Goal: Task Accomplishment & Management: Manage account settings

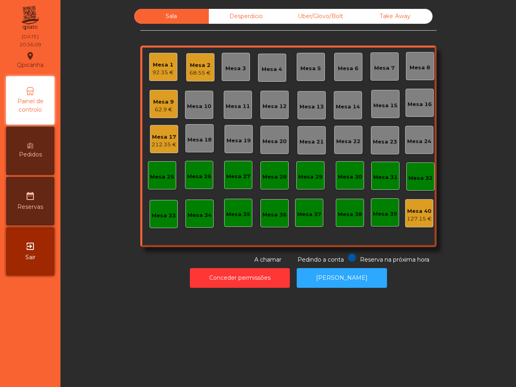
click at [243, 105] on div "Mesa 11" at bounding box center [238, 106] width 24 height 8
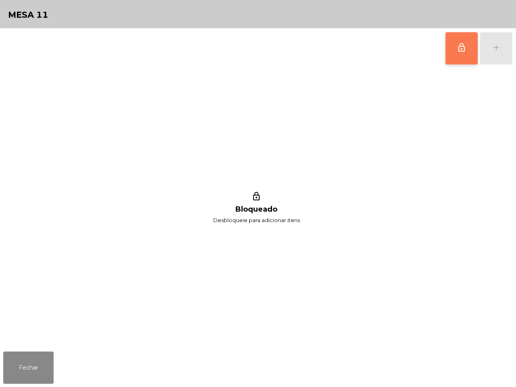
click at [459, 56] on button "lock_outline" at bounding box center [462, 48] width 32 height 32
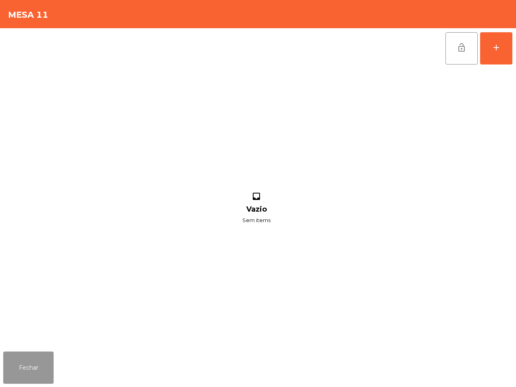
click at [36, 362] on button "Fechar" at bounding box center [28, 368] width 50 height 32
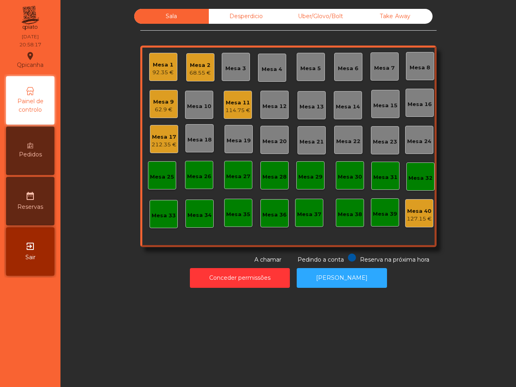
click at [166, 207] on div "Mesa 33" at bounding box center [164, 214] width 28 height 28
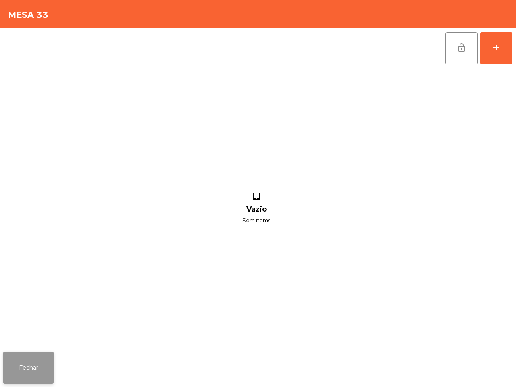
click at [39, 368] on button "Fechar" at bounding box center [28, 368] width 50 height 32
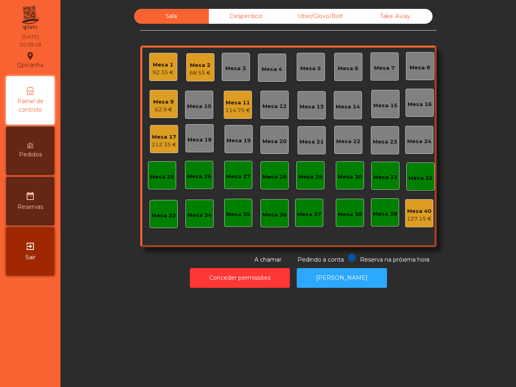
click at [229, 112] on div "114.75 €" at bounding box center [238, 111] width 25 height 8
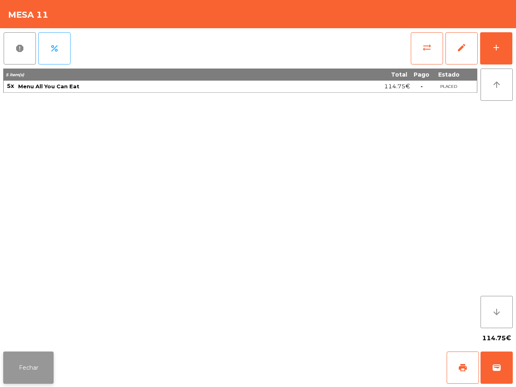
click at [27, 365] on button "Fechar" at bounding box center [28, 368] width 50 height 32
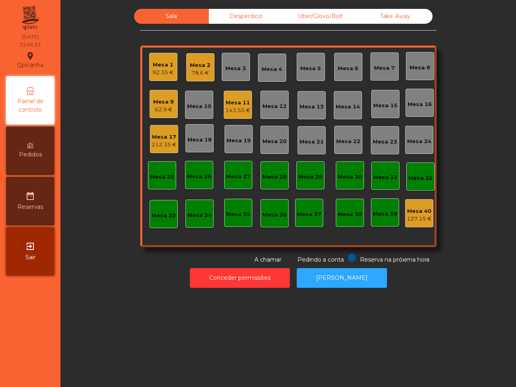
click at [230, 102] on div "Mesa 11" at bounding box center [238, 103] width 25 height 8
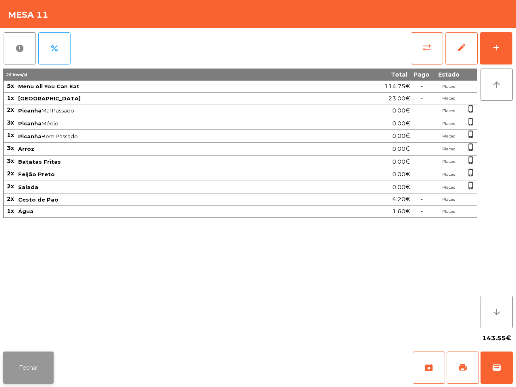
click at [38, 380] on button "Fechar" at bounding box center [28, 368] width 50 height 32
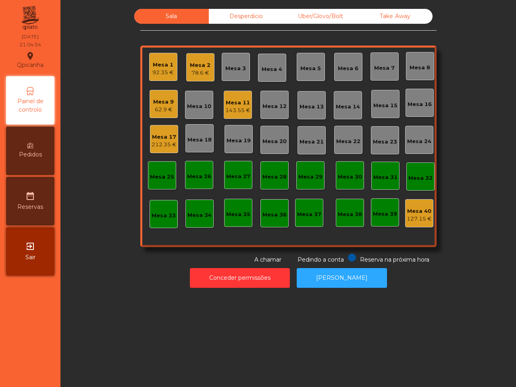
click at [196, 65] on div "Mesa 2" at bounding box center [200, 65] width 21 height 8
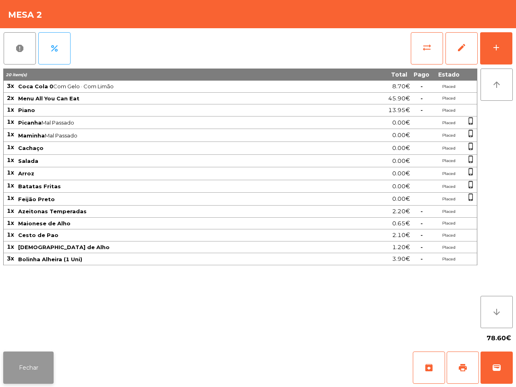
click at [50, 360] on button "Fechar" at bounding box center [28, 368] width 50 height 32
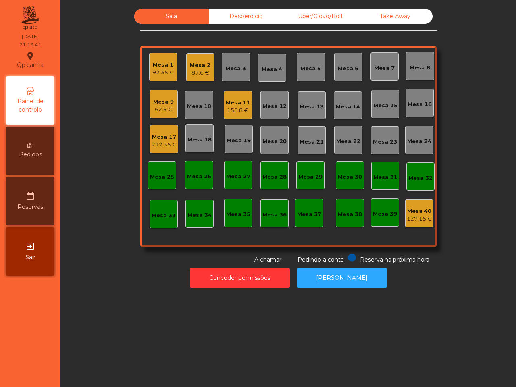
click at [159, 98] on div "Mesa 9" at bounding box center [163, 102] width 21 height 8
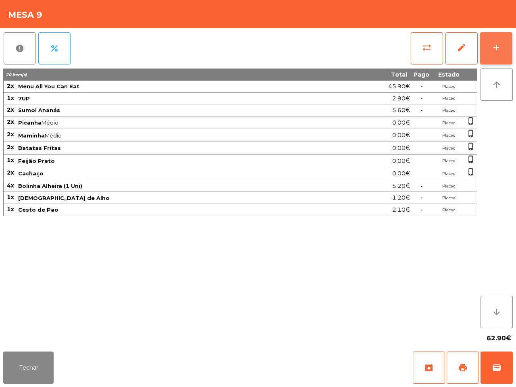
click at [497, 50] on div "add" at bounding box center [497, 48] width 10 height 10
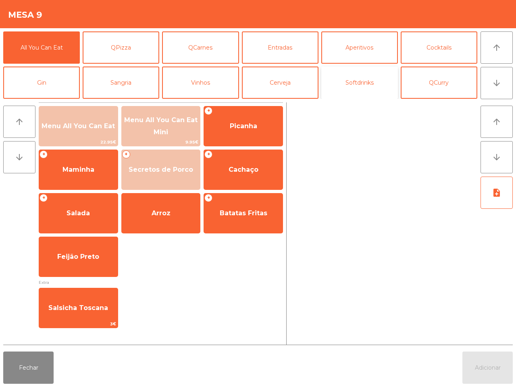
click at [370, 75] on button "Softdrinks" at bounding box center [360, 83] width 77 height 32
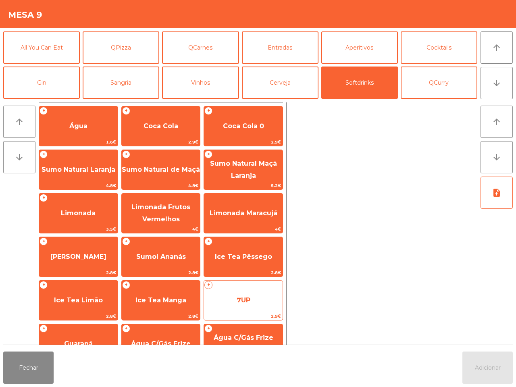
click at [222, 293] on span "7UP" at bounding box center [243, 301] width 79 height 22
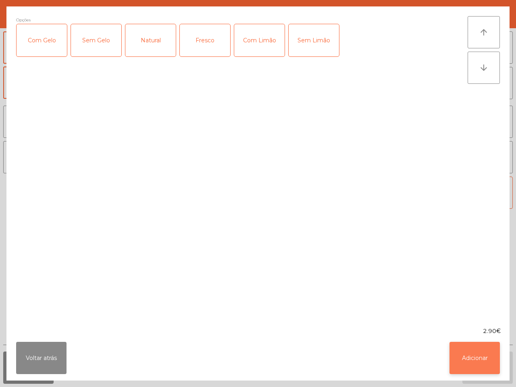
click at [477, 356] on button "Adicionar" at bounding box center [475, 358] width 50 height 32
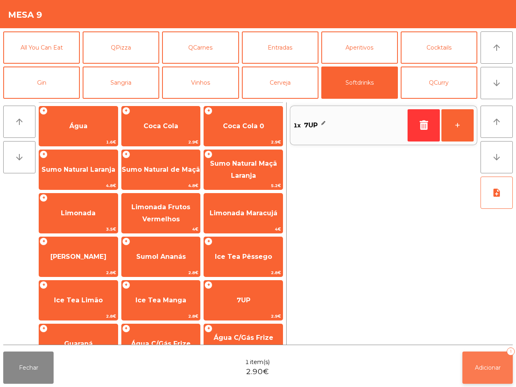
click at [474, 366] on button "Adicionar 1" at bounding box center [488, 368] width 50 height 32
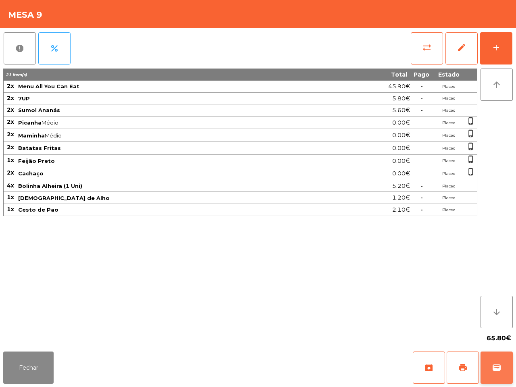
click at [491, 370] on button "wallet" at bounding box center [497, 368] width 32 height 32
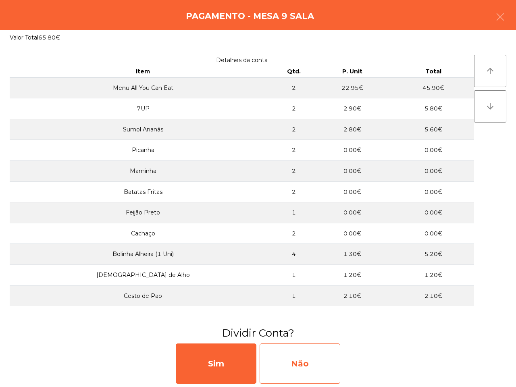
click at [316, 365] on div "Não" at bounding box center [300, 364] width 81 height 40
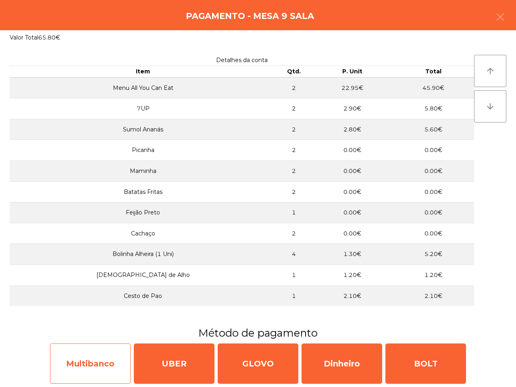
click at [109, 356] on div "Multibanco" at bounding box center [90, 364] width 81 height 40
select select "**"
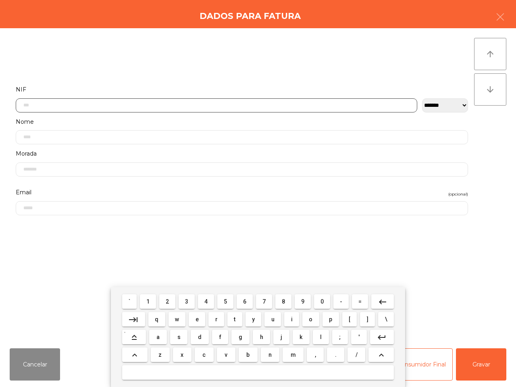
drag, startPoint x: 198, startPoint y: 102, endPoint x: 228, endPoint y: 305, distance: 205.7
click at [228, 305] on button "5" at bounding box center [225, 302] width 16 height 15
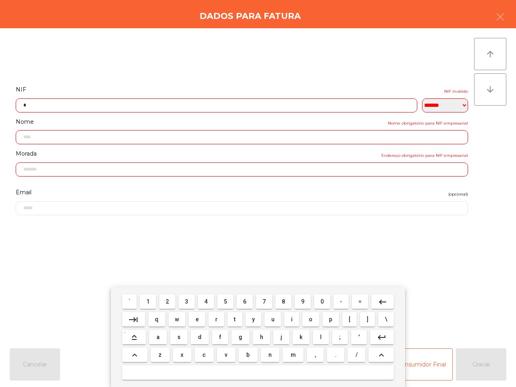
click at [319, 303] on button "0" at bounding box center [322, 302] width 16 height 15
click at [148, 301] on span "1" at bounding box center [147, 302] width 3 height 6
click at [205, 304] on span "4" at bounding box center [206, 302] width 3 height 6
click at [220, 303] on button "5" at bounding box center [225, 302] width 16 height 15
click at [322, 303] on span "0" at bounding box center [322, 302] width 3 height 6
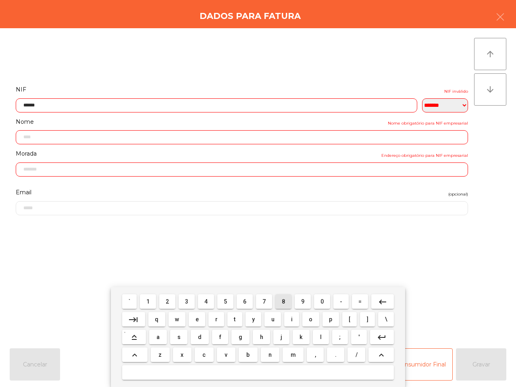
click at [282, 301] on span "8" at bounding box center [283, 302] width 3 height 6
click at [180, 304] on button "3" at bounding box center [187, 302] width 16 height 15
click at [153, 304] on button "1" at bounding box center [148, 302] width 16 height 15
type input "*********"
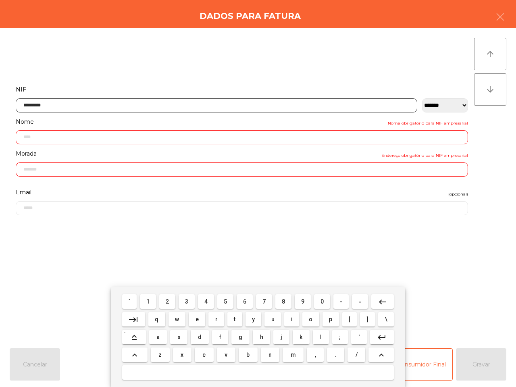
type input "**********"
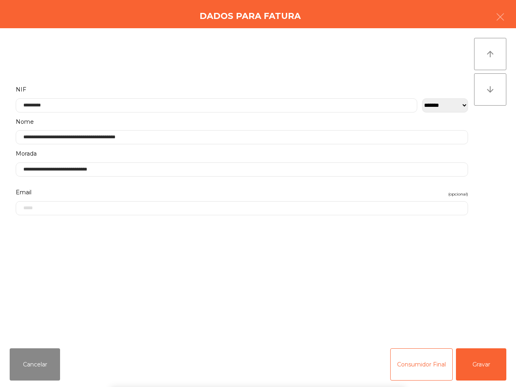
click at [483, 372] on div "` 1 2 3 4 5 6 7 8 9 0 - = keyboard_backspace keyboard_tab q w e r t y u i o p […" at bounding box center [258, 337] width 516 height 100
click at [496, 376] on button "Gravar" at bounding box center [481, 365] width 50 height 32
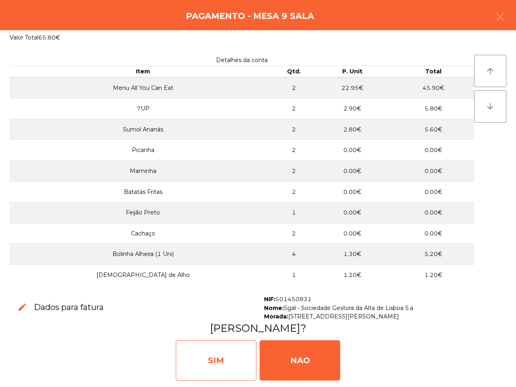
click at [215, 360] on div "SIM" at bounding box center [216, 361] width 81 height 40
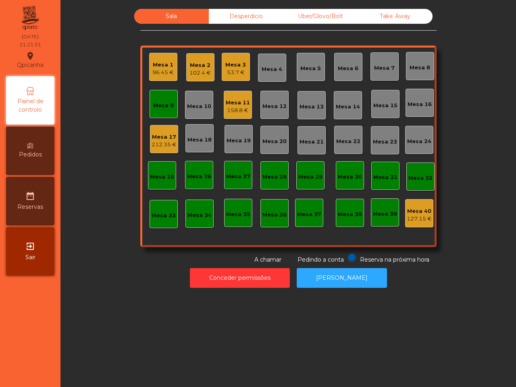
click at [215, 360] on div "Sala Desperdicio Uber/Glovo/Bolt Take Away Mesa 1 96.45 € Mesa 2 102.4 € Mesa 3…" at bounding box center [289, 193] width 456 height 387
click at [150, 93] on div "Mesa 9" at bounding box center [164, 104] width 28 height 28
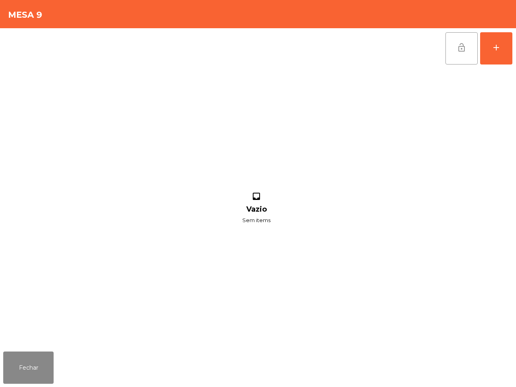
click at [464, 47] on span "lock_open" at bounding box center [462, 48] width 10 height 10
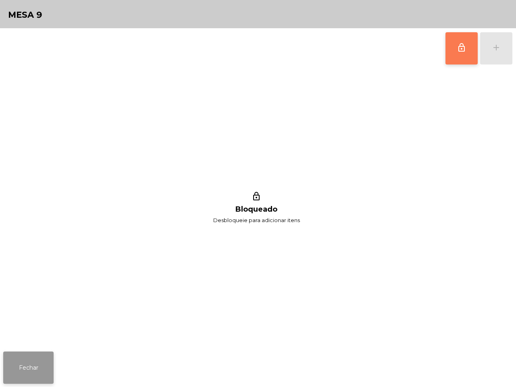
click at [31, 364] on button "Fechar" at bounding box center [28, 368] width 50 height 32
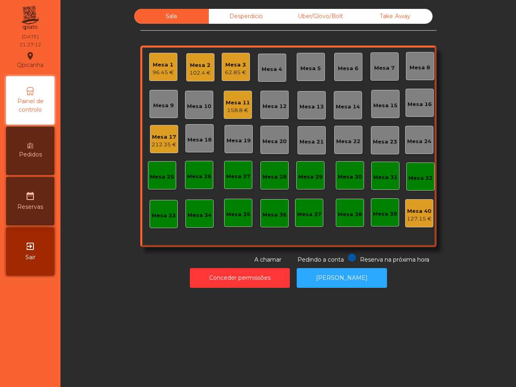
drag, startPoint x: 31, startPoint y: 362, endPoint x: 75, endPoint y: 297, distance: 79.6
click at [60, 358] on nav "Qpicanha location_on [DATE] 21:27:12 Painel de controlo Pedidos date_range Rese…" at bounding box center [30, 193] width 61 height 387
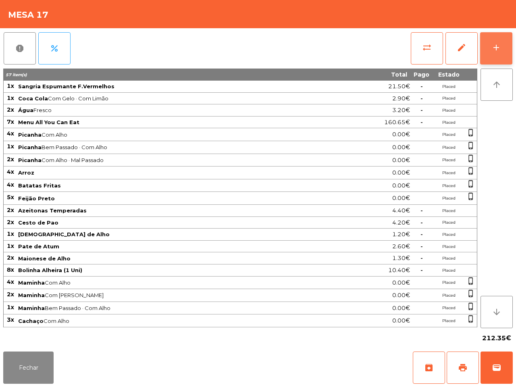
click at [504, 50] on button "add" at bounding box center [497, 48] width 32 height 32
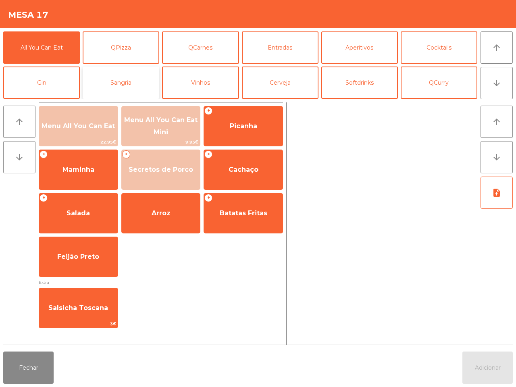
click at [139, 79] on button "Sangria" at bounding box center [121, 83] width 77 height 32
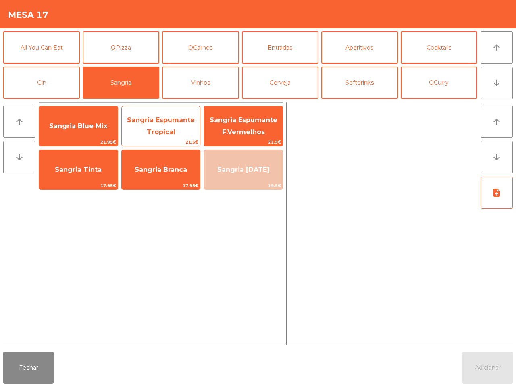
click at [168, 128] on span "Sangria Espumante Tropical" at bounding box center [161, 126] width 68 height 20
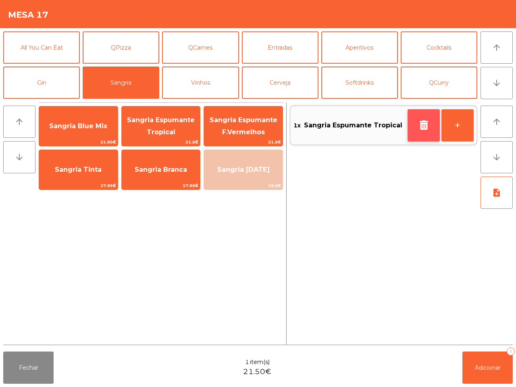
click at [422, 130] on icon "button" at bounding box center [424, 125] width 12 height 10
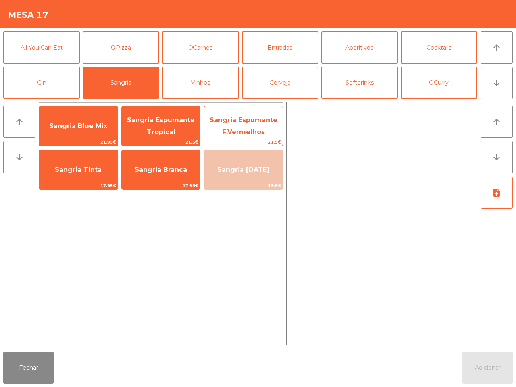
click at [245, 130] on span "Sangria Espumante F.Vermelhos" at bounding box center [244, 126] width 68 height 20
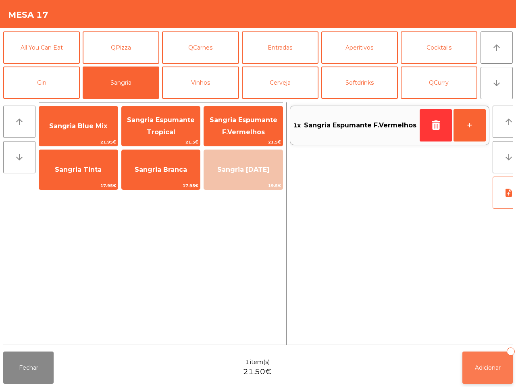
click at [487, 367] on span "Adicionar" at bounding box center [488, 367] width 26 height 7
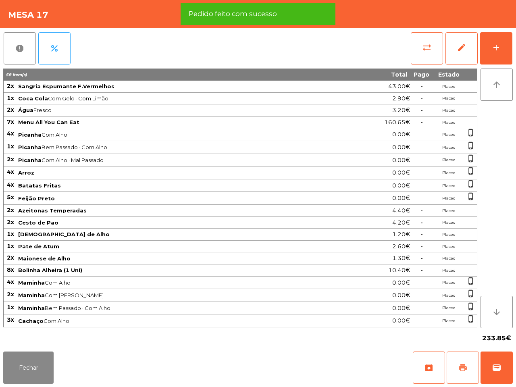
click at [461, 369] on span "print" at bounding box center [463, 368] width 10 height 10
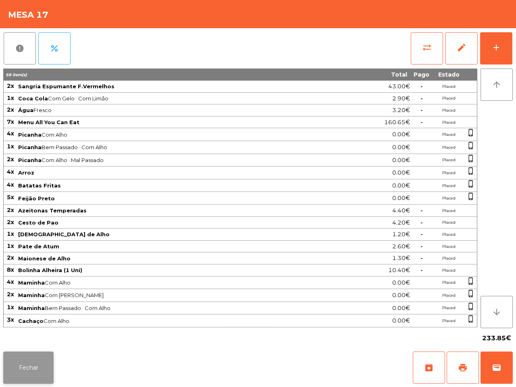
click at [27, 367] on button "Fechar" at bounding box center [28, 368] width 50 height 32
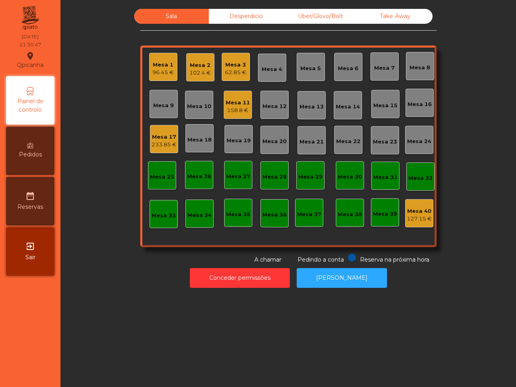
click at [240, 109] on div "158.8 €" at bounding box center [238, 111] width 24 height 8
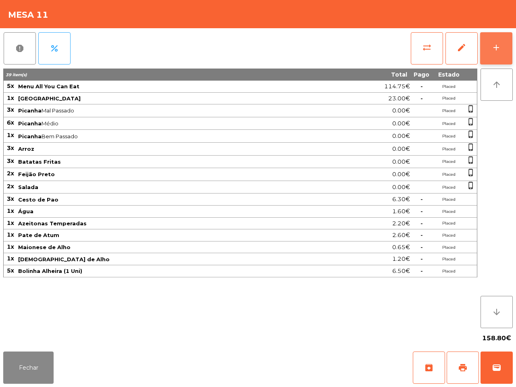
click at [500, 54] on button "add" at bounding box center [497, 48] width 32 height 32
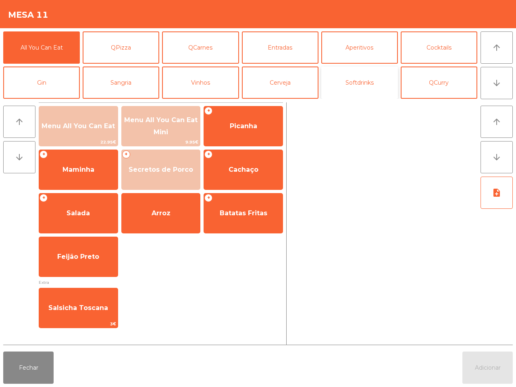
click at [350, 81] on button "Softdrinks" at bounding box center [360, 83] width 77 height 32
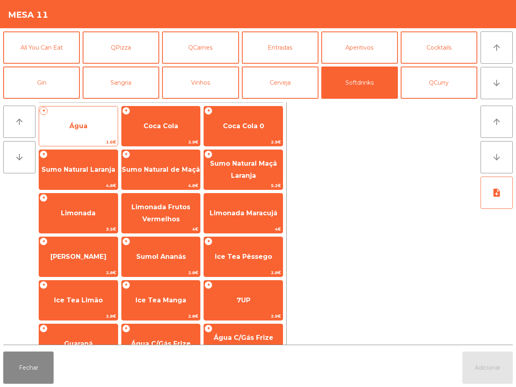
click at [102, 136] on span "Água" at bounding box center [78, 126] width 79 height 22
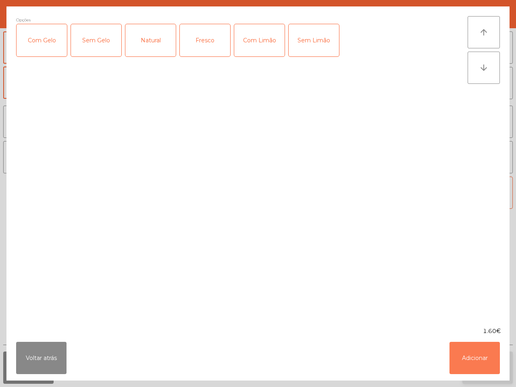
click at [475, 360] on button "Adicionar" at bounding box center [475, 358] width 50 height 32
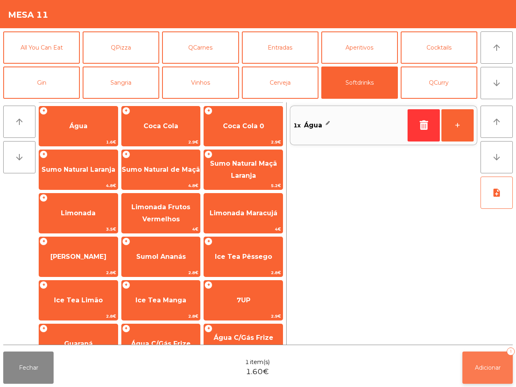
click at [490, 371] on span "Adicionar" at bounding box center [488, 367] width 26 height 7
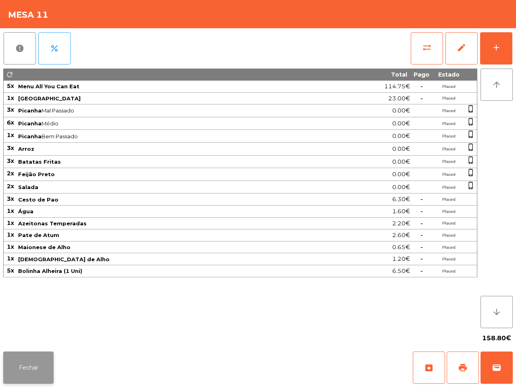
click at [29, 368] on button "Fechar" at bounding box center [28, 368] width 50 height 32
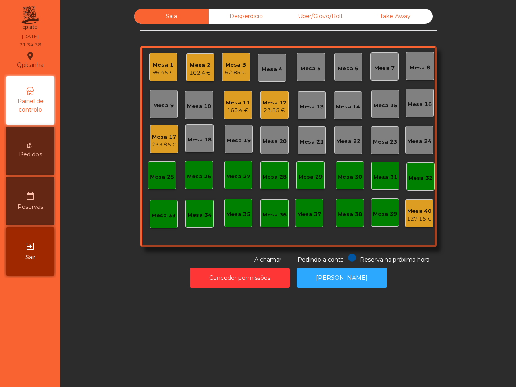
click at [31, 360] on nav "Qpicanha location_on [DATE] 21:34:38 Painel de controlo Pedidos date_range Rese…" at bounding box center [30, 193] width 61 height 387
click at [168, 144] on div "233.85 €" at bounding box center [164, 145] width 25 height 8
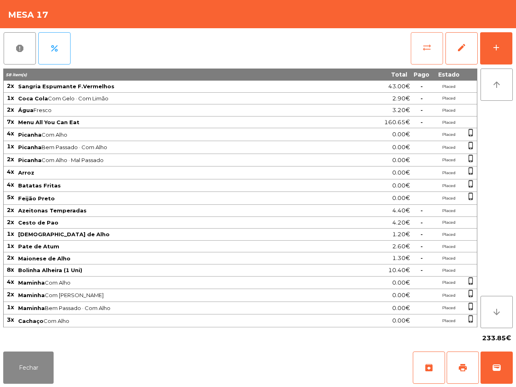
click at [437, 39] on button "sync_alt" at bounding box center [427, 48] width 32 height 32
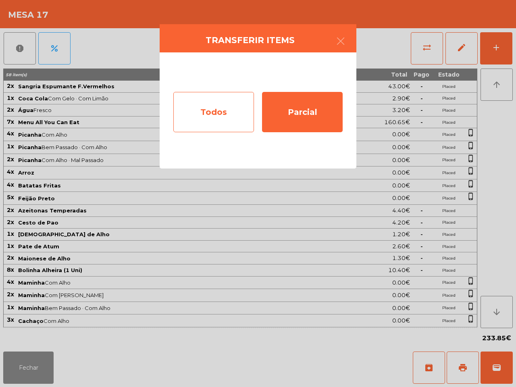
click at [223, 112] on div "Todos" at bounding box center [214, 112] width 81 height 40
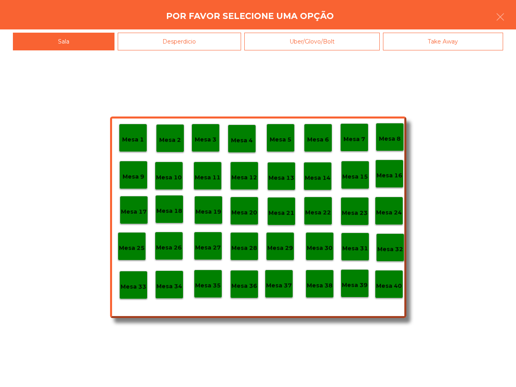
click at [390, 287] on p "Mesa 40" at bounding box center [389, 286] width 26 height 9
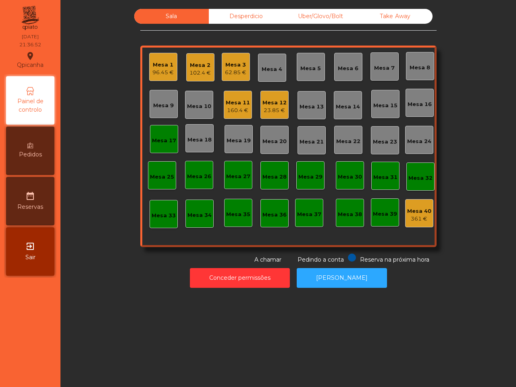
click at [390, 287] on div "Conceder permissões Abrir [PERSON_NAME]" at bounding box center [288, 278] width 434 height 28
click at [196, 75] on div "102.4 €" at bounding box center [200, 73] width 21 height 8
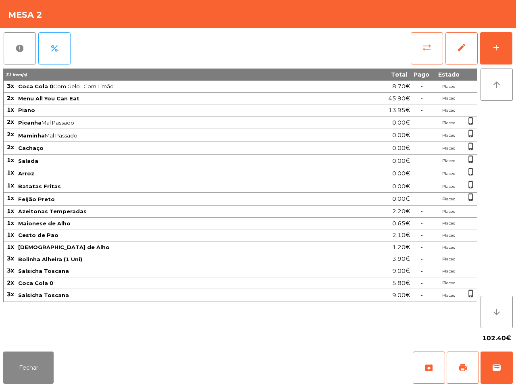
click at [428, 48] on span "sync_alt" at bounding box center [427, 48] width 10 height 10
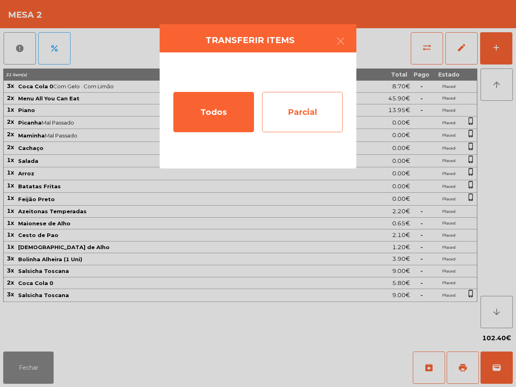
click at [283, 113] on div "Parcial" at bounding box center [302, 112] width 81 height 40
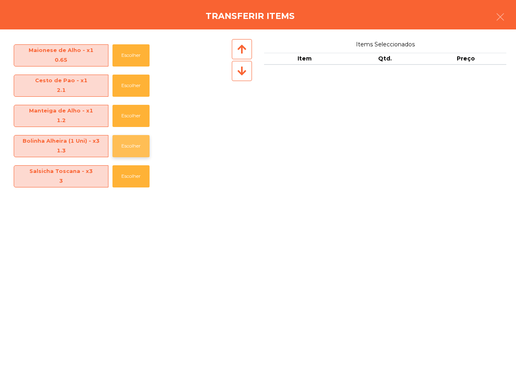
scroll to position [361, 0]
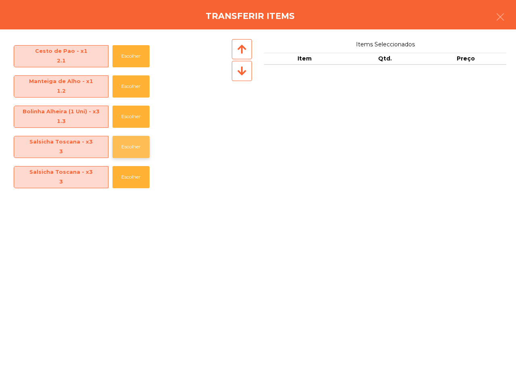
click at [126, 148] on button "Escolher" at bounding box center [131, 147] width 37 height 22
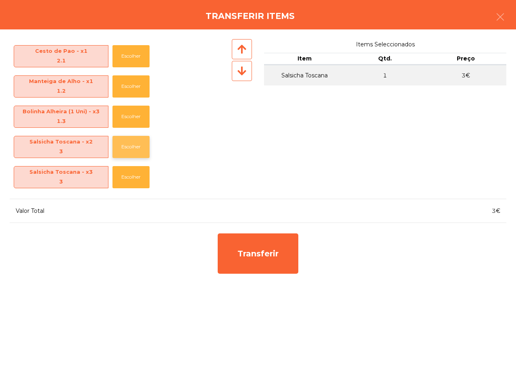
click at [126, 148] on button "Escolher" at bounding box center [131, 147] width 37 height 22
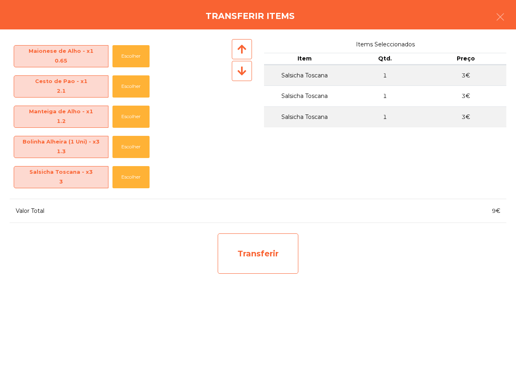
click at [266, 263] on div "Transferir" at bounding box center [258, 254] width 81 height 40
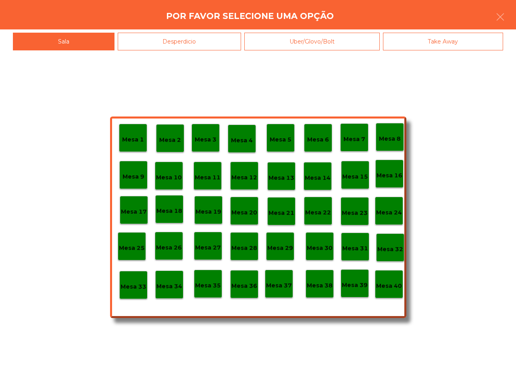
click at [172, 44] on div "Desperdicio" at bounding box center [180, 42] width 124 height 18
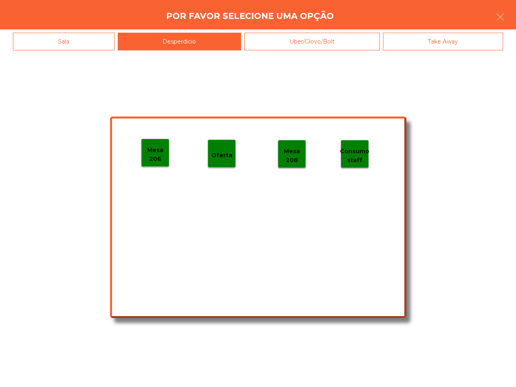
click at [156, 146] on p "Mesa 206" at bounding box center [155, 155] width 27 height 18
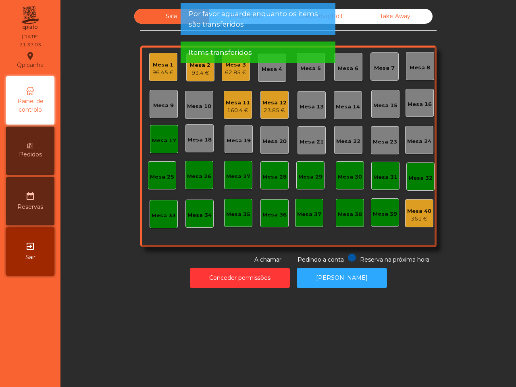
click at [170, 138] on div "Mesa 17" at bounding box center [164, 141] width 24 height 8
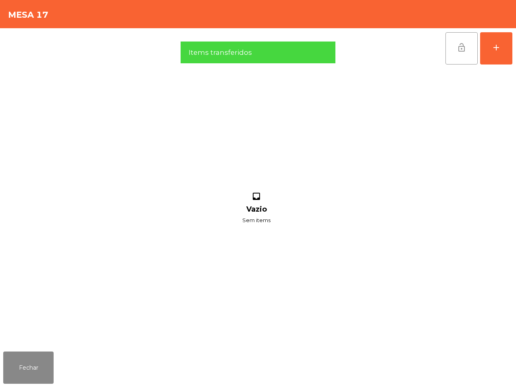
click at [461, 51] on span "lock_open" at bounding box center [462, 48] width 10 height 10
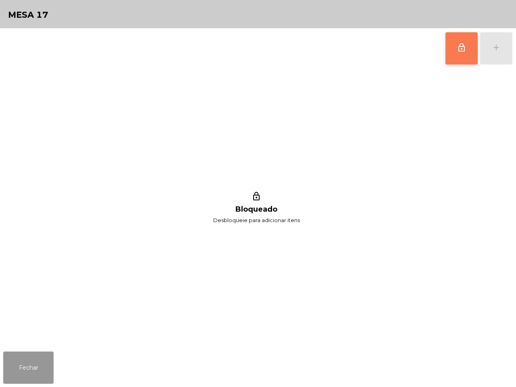
click at [35, 374] on button "Fechar" at bounding box center [28, 368] width 50 height 32
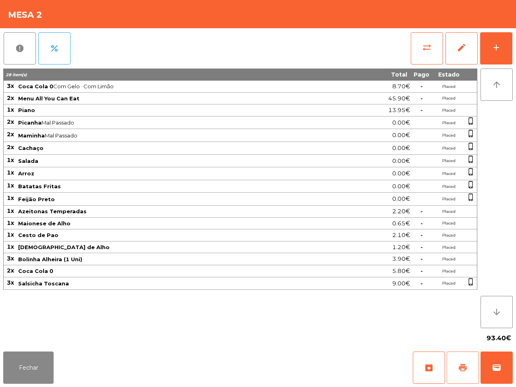
click at [467, 370] on span "print" at bounding box center [463, 368] width 10 height 10
click at [18, 369] on button "Fechar" at bounding box center [28, 368] width 50 height 32
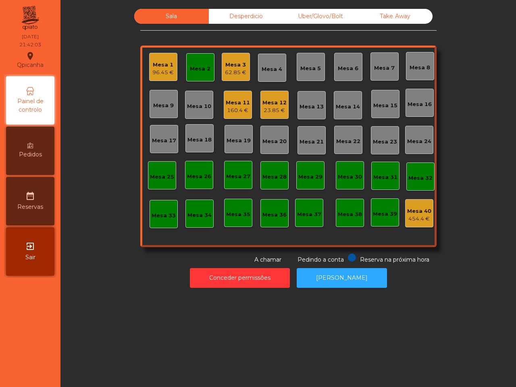
click at [18, 369] on nav "Qpicanha location_on [DATE] 21:42:03 Painel de controlo Pedidos date_range Rese…" at bounding box center [30, 193] width 61 height 387
click at [263, 115] on div "Mesa 12 23.85 €" at bounding box center [275, 105] width 28 height 28
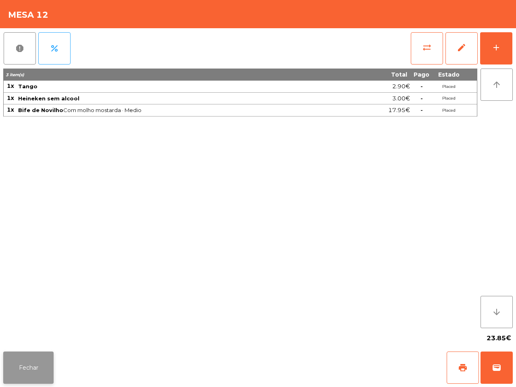
click at [26, 372] on button "Fechar" at bounding box center [28, 368] width 50 height 32
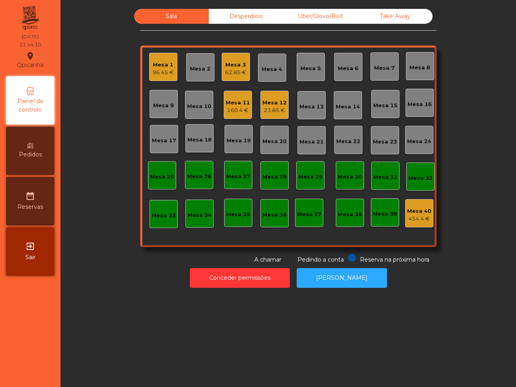
click at [234, 144] on div "Mesa 19" at bounding box center [239, 141] width 24 height 8
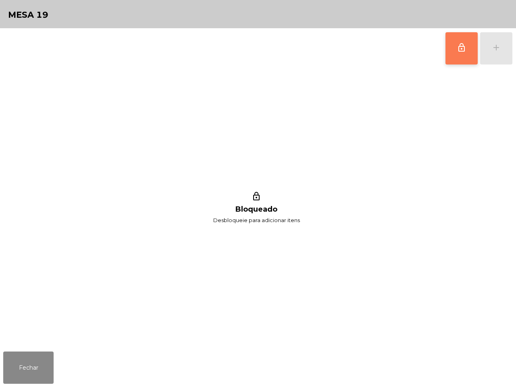
click at [475, 47] on button "lock_outline" at bounding box center [462, 48] width 32 height 32
click at [491, 47] on div "lock_outline add" at bounding box center [479, 48] width 68 height 40
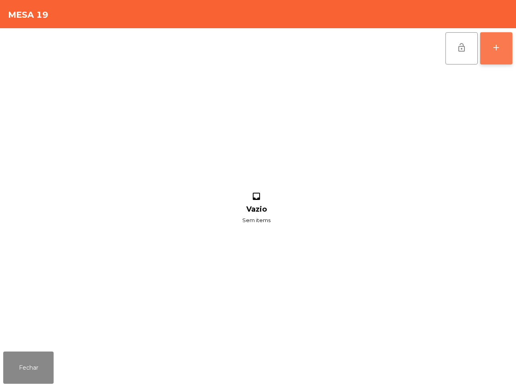
click at [483, 57] on button "add" at bounding box center [497, 48] width 32 height 32
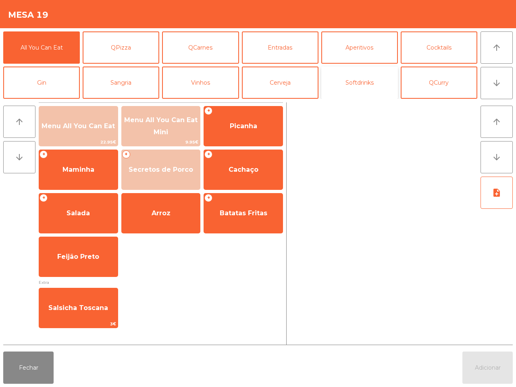
click at [327, 90] on button "Softdrinks" at bounding box center [360, 83] width 77 height 32
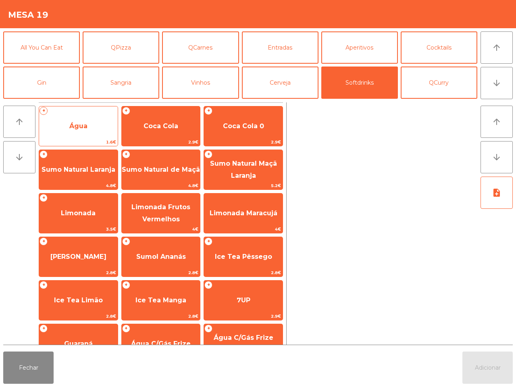
click at [91, 126] on span "Água" at bounding box center [78, 126] width 79 height 22
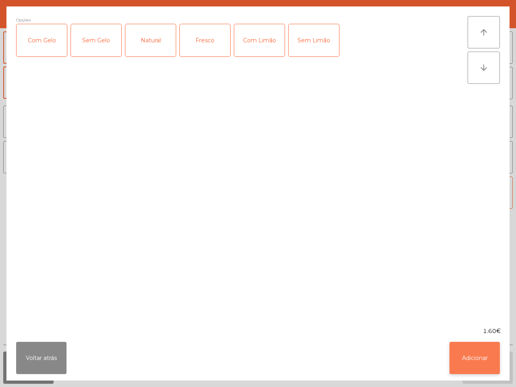
click at [489, 347] on button "Adicionar" at bounding box center [475, 358] width 50 height 32
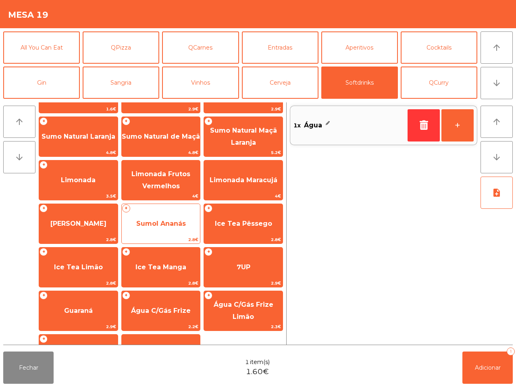
scroll to position [50, 0]
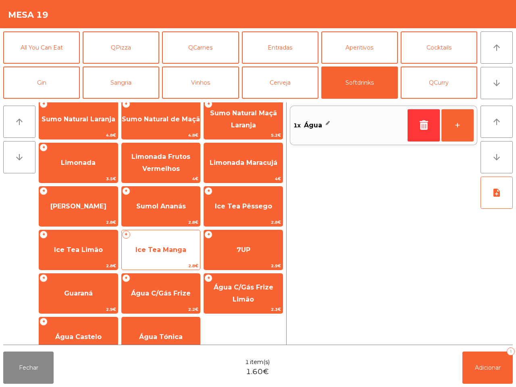
click at [158, 255] on span "Ice Tea Manga" at bounding box center [161, 250] width 79 height 22
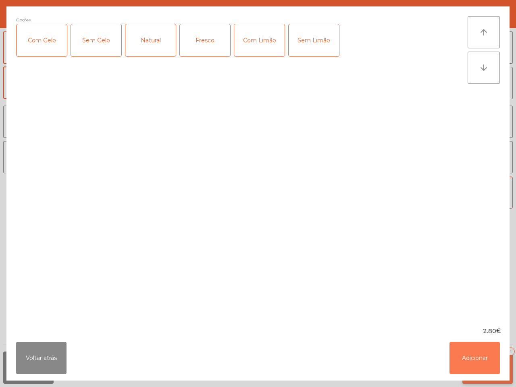
click at [464, 364] on button "Adicionar" at bounding box center [475, 358] width 50 height 32
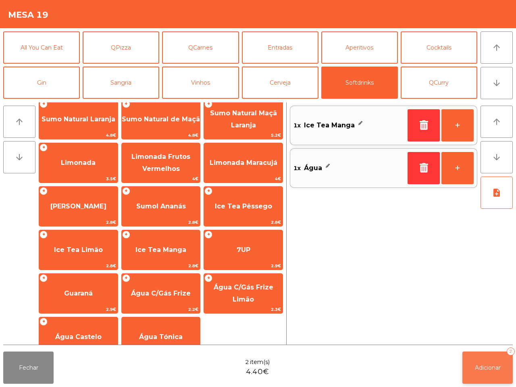
click at [480, 370] on span "Adicionar" at bounding box center [488, 367] width 26 height 7
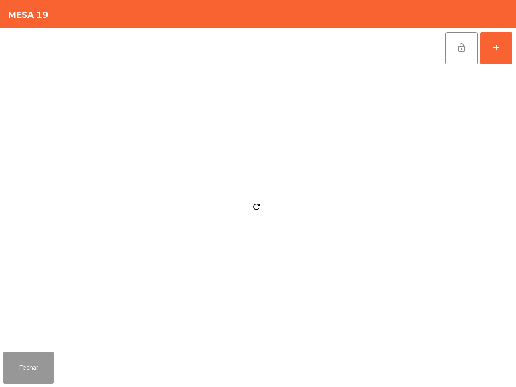
click at [32, 362] on button "Fechar" at bounding box center [28, 368] width 50 height 32
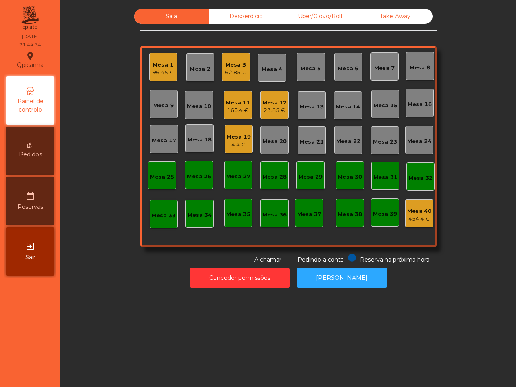
click at [240, 140] on div "Mesa 19" at bounding box center [239, 137] width 24 height 8
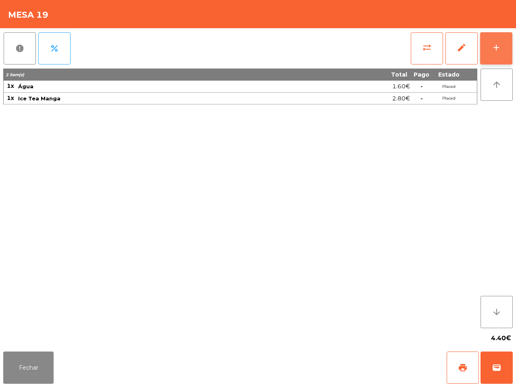
click at [491, 58] on button "add" at bounding box center [497, 48] width 32 height 32
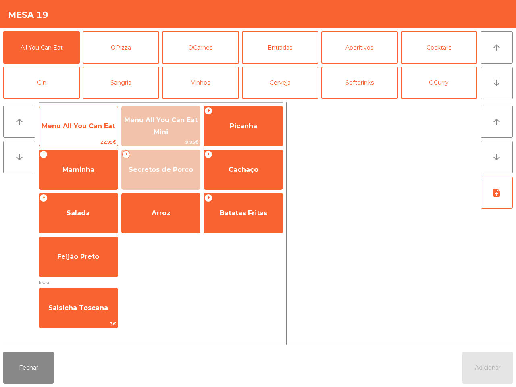
click at [81, 127] on span "Menu All You Can Eat" at bounding box center [78, 126] width 73 height 8
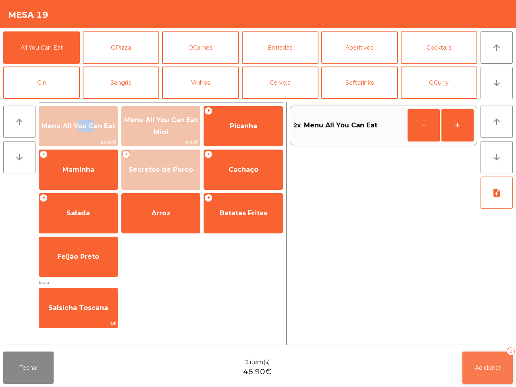
click at [486, 376] on button "Adicionar 2" at bounding box center [488, 368] width 50 height 32
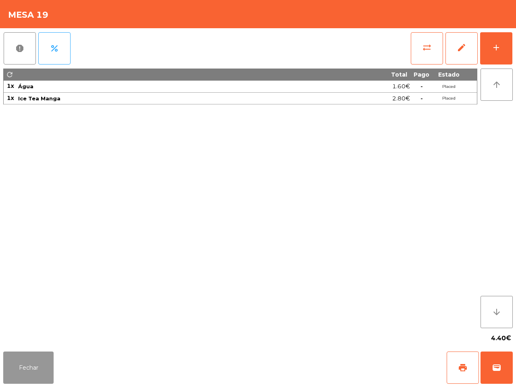
click at [29, 372] on button "Fechar" at bounding box center [28, 368] width 50 height 32
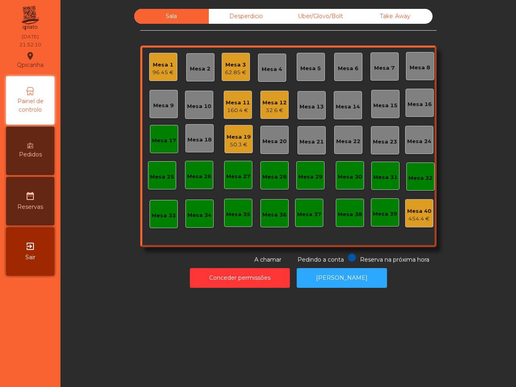
click at [244, 145] on div "50.3 €" at bounding box center [239, 145] width 24 height 8
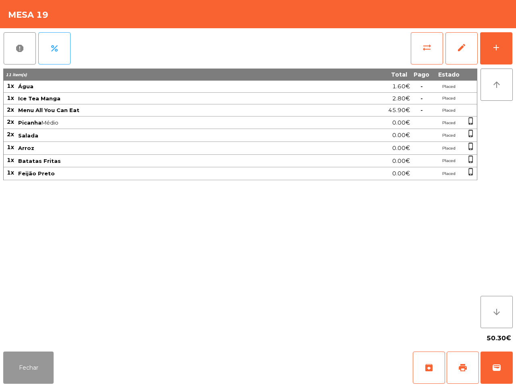
click at [50, 366] on button "Fechar" at bounding box center [28, 368] width 50 height 32
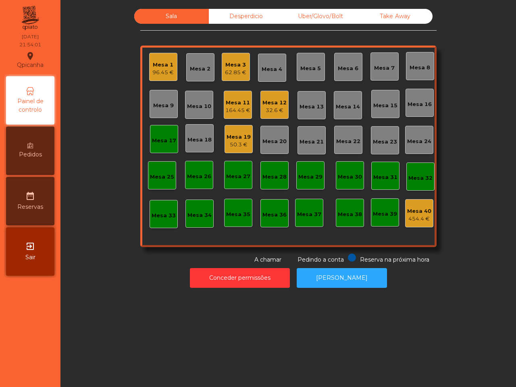
click at [160, 137] on div "Mesa 17" at bounding box center [164, 141] width 24 height 8
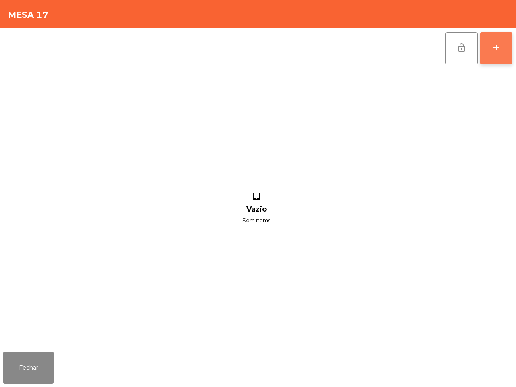
click at [496, 46] on div "add" at bounding box center [497, 48] width 10 height 10
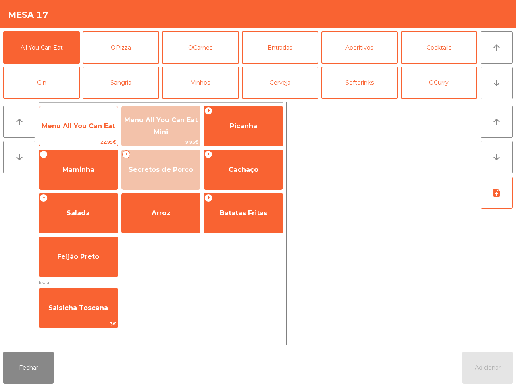
click at [90, 132] on span "Menu All You Can Eat" at bounding box center [78, 126] width 79 height 22
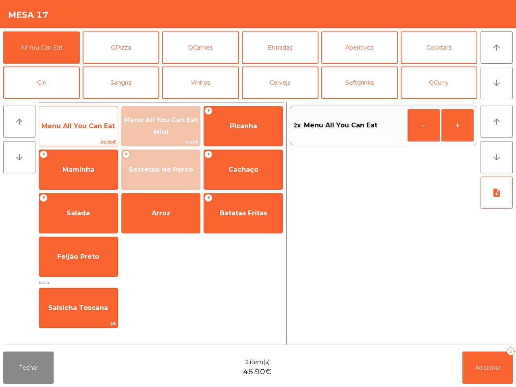
click at [90, 132] on span "Menu All You Can Eat" at bounding box center [78, 126] width 79 height 22
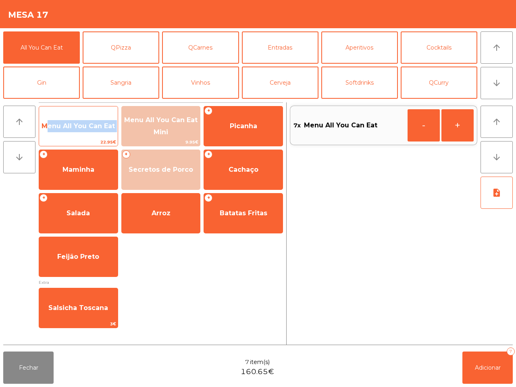
click at [90, 132] on span "Menu All You Can Eat" at bounding box center [78, 126] width 79 height 22
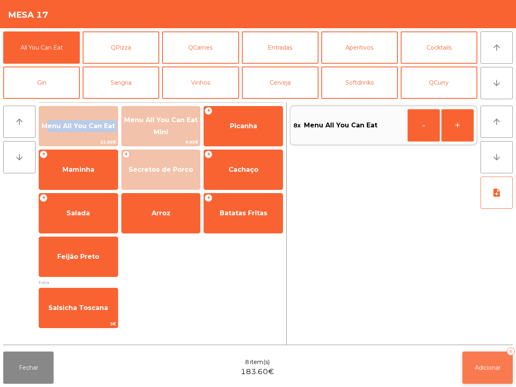
click at [482, 364] on span "Adicionar" at bounding box center [488, 367] width 26 height 7
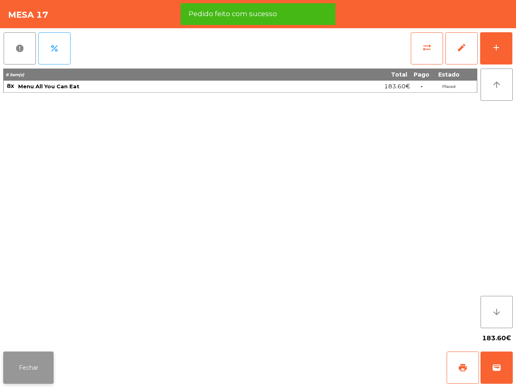
click at [25, 371] on button "Fechar" at bounding box center [28, 368] width 50 height 32
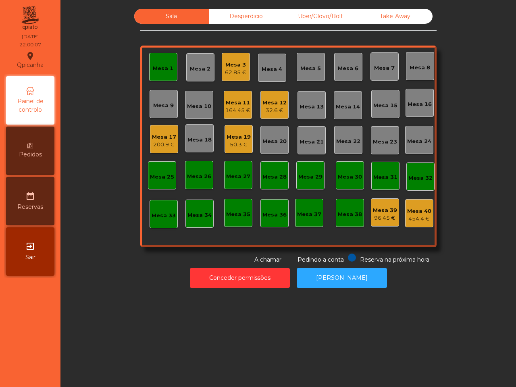
click at [35, 337] on nav "Qpicanha location_on [DATE] 22:00:07 Painel de controlo Pedidos date_range Rese…" at bounding box center [30, 193] width 61 height 387
click at [307, 10] on div "Uber/Glovo/Bolt" at bounding box center [321, 16] width 75 height 15
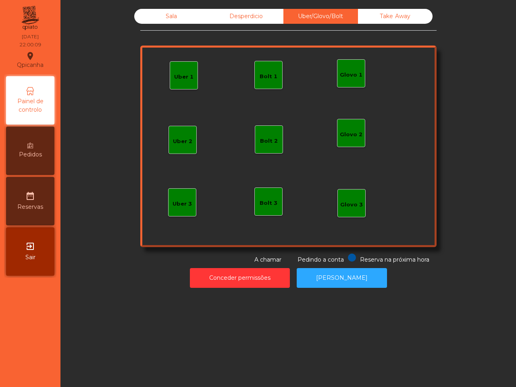
click at [186, 84] on div "Uber 1" at bounding box center [184, 75] width 28 height 28
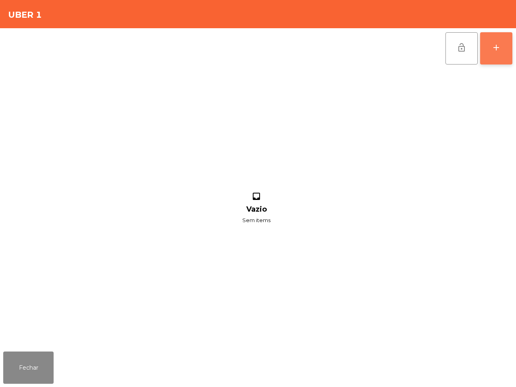
click at [489, 45] on button "add" at bounding box center [497, 48] width 32 height 32
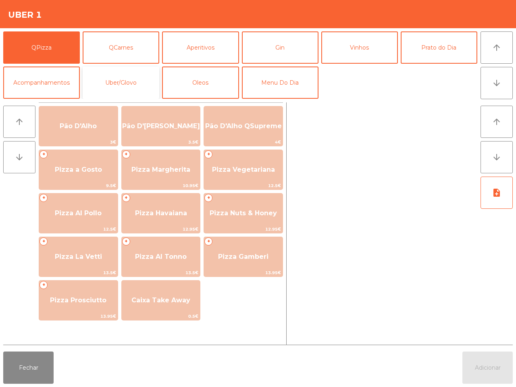
click at [132, 83] on button "Uber/Glovo" at bounding box center [121, 83] width 77 height 32
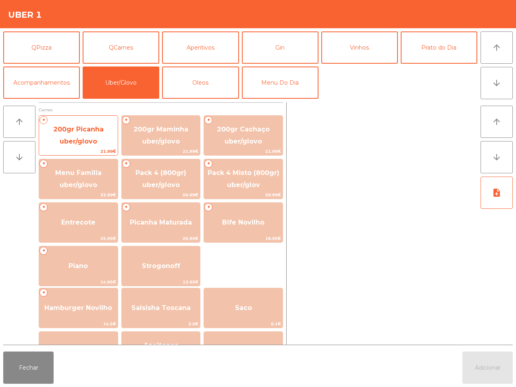
click at [98, 128] on span "200gr Picanha uber/glovo" at bounding box center [78, 135] width 50 height 20
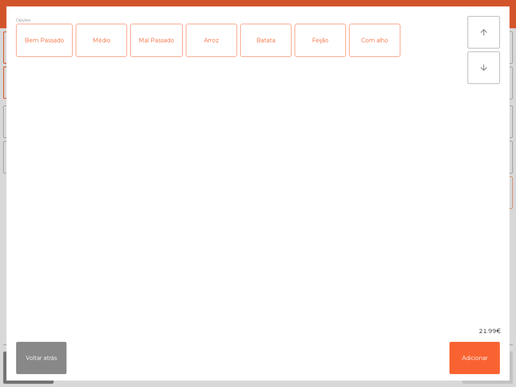
click at [263, 47] on div "Batata" at bounding box center [266, 40] width 50 height 32
click at [44, 41] on div "Bem Passado" at bounding box center [45, 40] width 56 height 32
click at [373, 42] on div "Com alho" at bounding box center [375, 40] width 50 height 32
click at [476, 357] on button "Adicionar" at bounding box center [475, 358] width 50 height 32
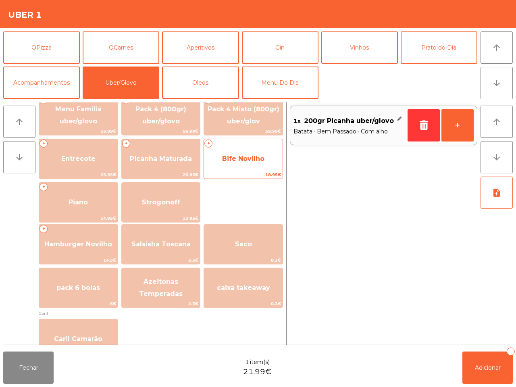
scroll to position [101, 0]
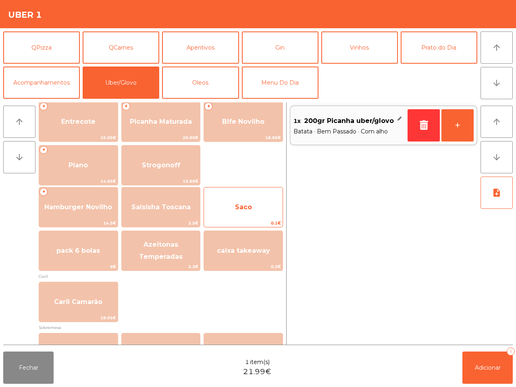
click at [248, 213] on span "Saco" at bounding box center [243, 208] width 79 height 22
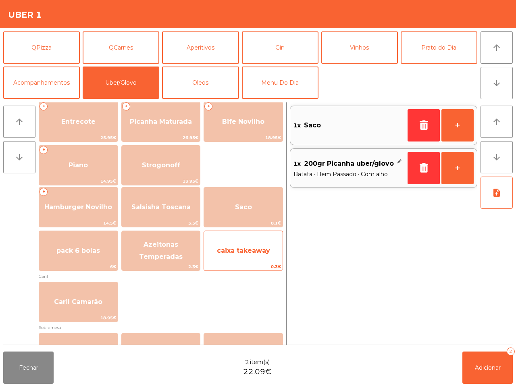
click at [247, 252] on span "caixa takeaway" at bounding box center [243, 251] width 53 height 8
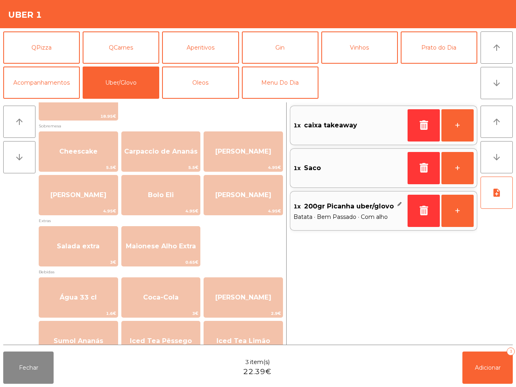
scroll to position [353, 0]
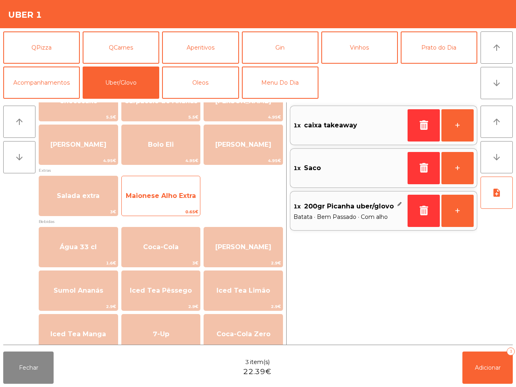
click at [166, 189] on span "Maionese Alho Extra" at bounding box center [161, 196] width 79 height 22
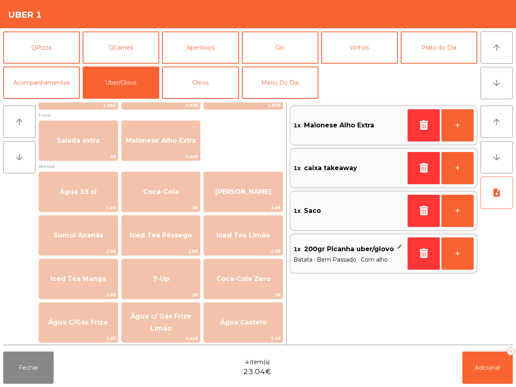
scroll to position [410, 0]
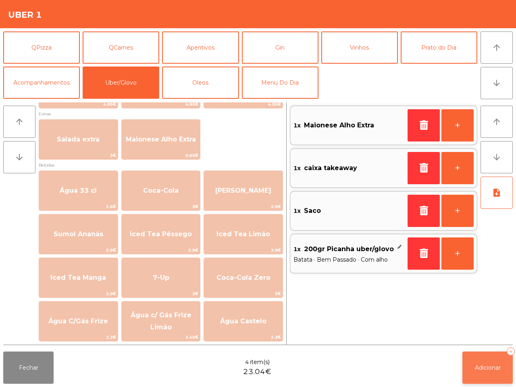
click at [478, 366] on span "Adicionar" at bounding box center [488, 367] width 26 height 7
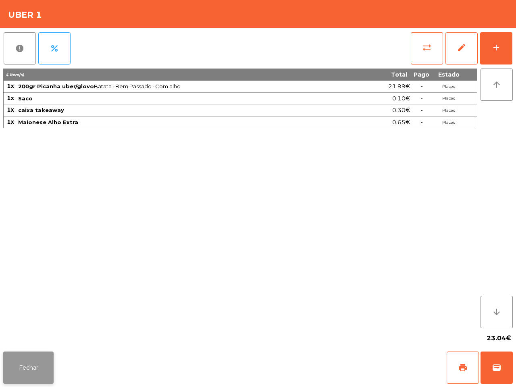
click at [25, 361] on button "Fechar" at bounding box center [28, 368] width 50 height 32
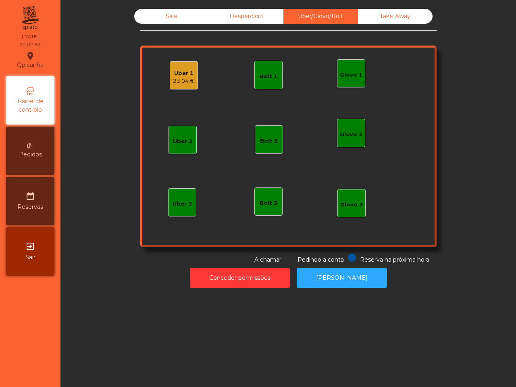
click at [268, 82] on div "Bolt 1" at bounding box center [269, 75] width 28 height 28
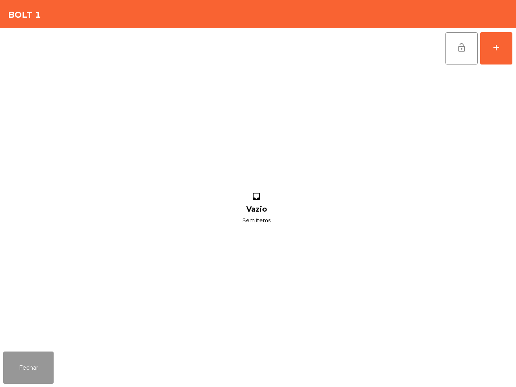
click at [41, 364] on button "Fechar" at bounding box center [28, 368] width 50 height 32
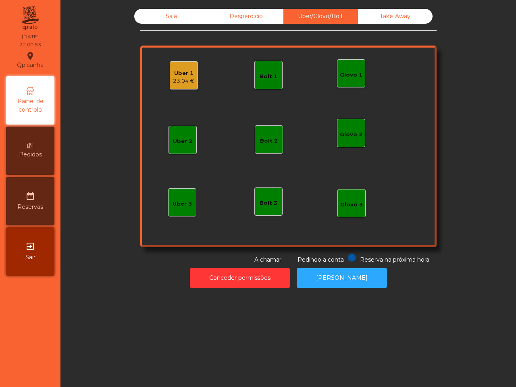
click at [185, 73] on div "Uber 1" at bounding box center [183, 73] width 21 height 8
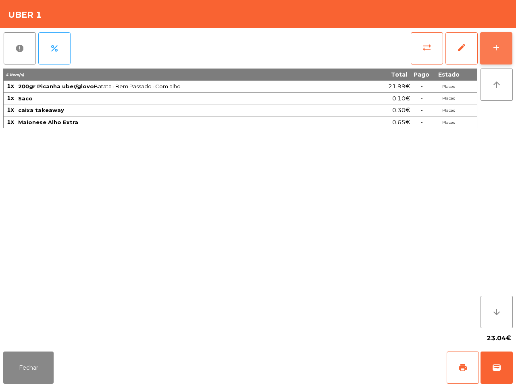
click at [491, 44] on button "add" at bounding box center [497, 48] width 32 height 32
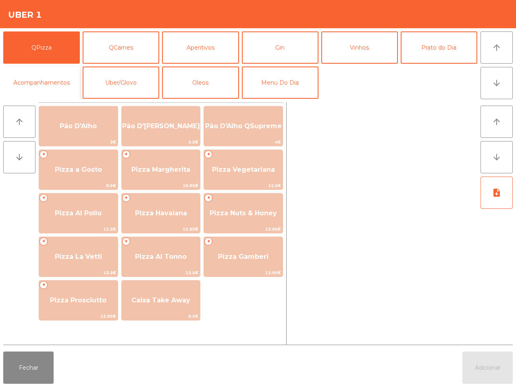
click at [58, 79] on button "Acompanhamentos" at bounding box center [41, 83] width 77 height 32
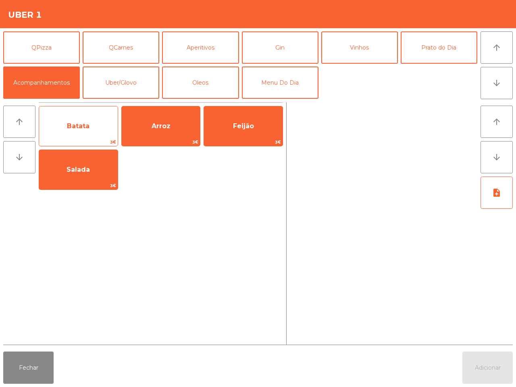
click at [78, 120] on span "Batata" at bounding box center [78, 126] width 79 height 22
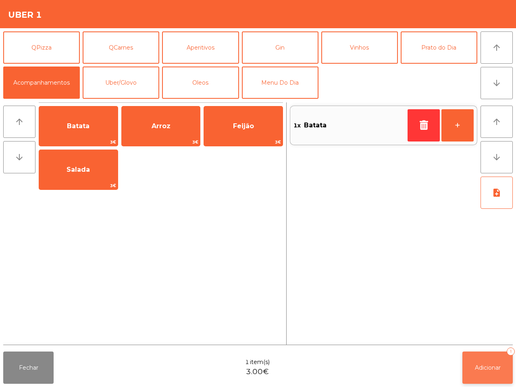
click at [477, 366] on span "Adicionar" at bounding box center [488, 367] width 26 height 7
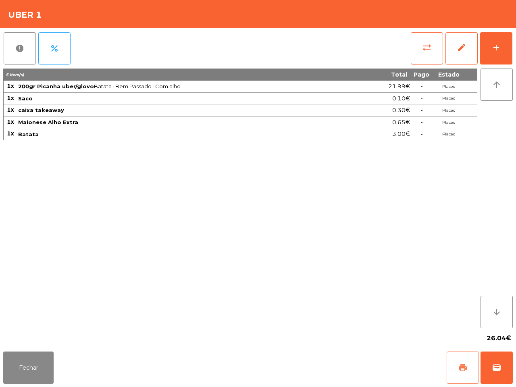
click at [451, 366] on button "print" at bounding box center [463, 368] width 32 height 32
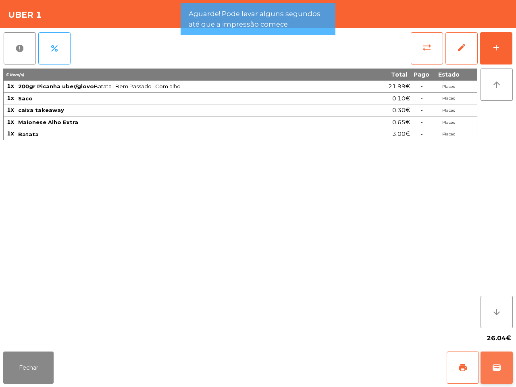
click at [501, 371] on span "wallet" at bounding box center [497, 368] width 10 height 10
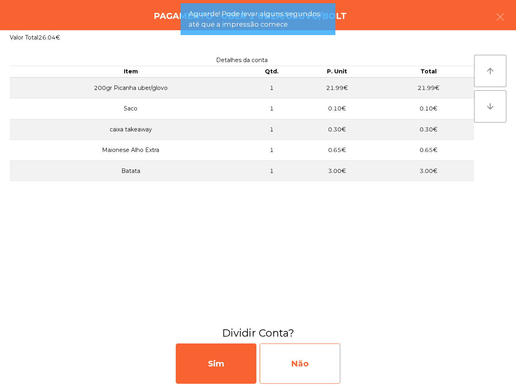
click at [314, 358] on div "Não" at bounding box center [300, 364] width 81 height 40
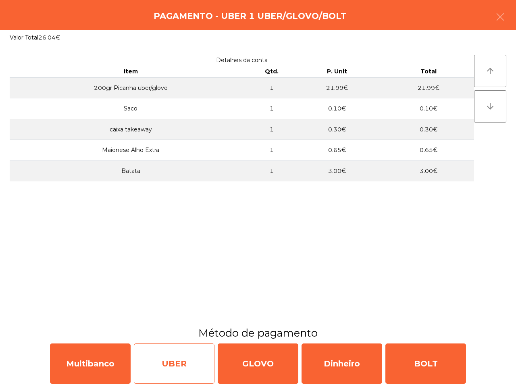
click at [165, 362] on div "UBER" at bounding box center [174, 364] width 81 height 40
select select "**"
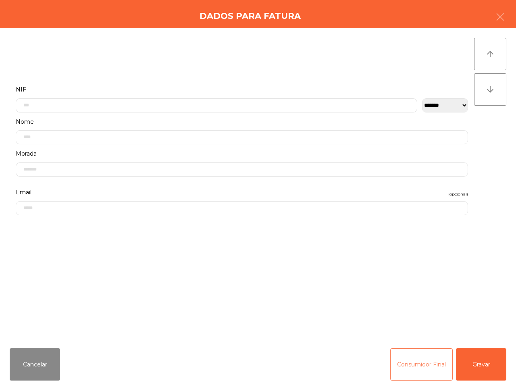
click at [438, 362] on button "Consumidor Final" at bounding box center [422, 365] width 63 height 32
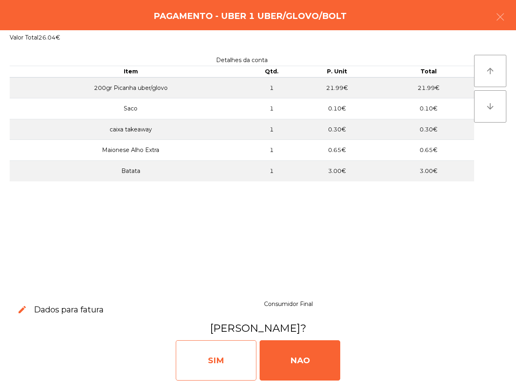
click at [207, 362] on div "SIM" at bounding box center [216, 361] width 81 height 40
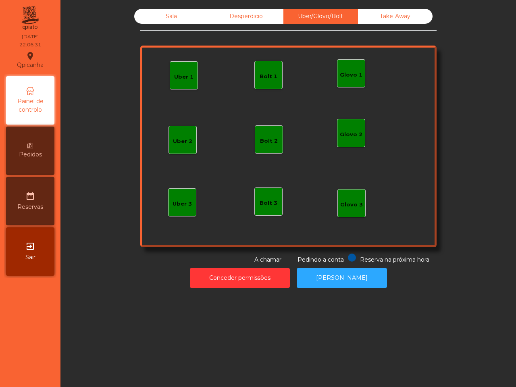
click at [81, 360] on div "Sala Desperdicio Uber/Glovo/Bolt Take Away Uber 1 Glovo 1 Uber 2 Uber 3 Glovo 2…" at bounding box center [289, 193] width 456 height 387
click at [167, 6] on div "Sala Desperdicio Uber/Glovo/Bolt Take Away Uber 1 Glovo 1 Uber 2 Uber 3 Glovo 2…" at bounding box center [288, 148] width 446 height 287
click at [171, 13] on div "Sala" at bounding box center [171, 16] width 75 height 15
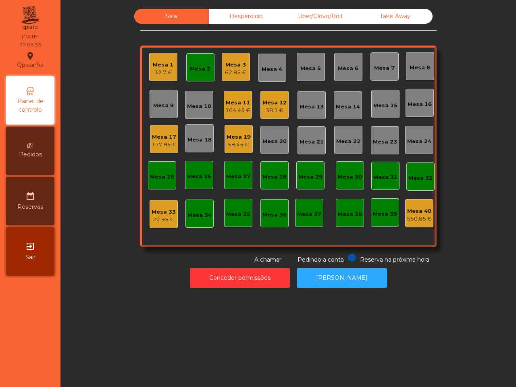
click at [165, 73] on div "32.7 €" at bounding box center [163, 73] width 21 height 8
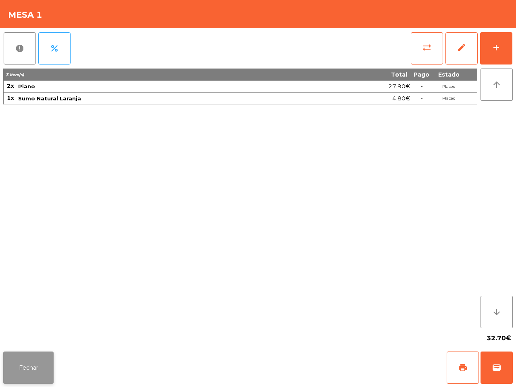
click at [43, 360] on button "Fechar" at bounding box center [28, 368] width 50 height 32
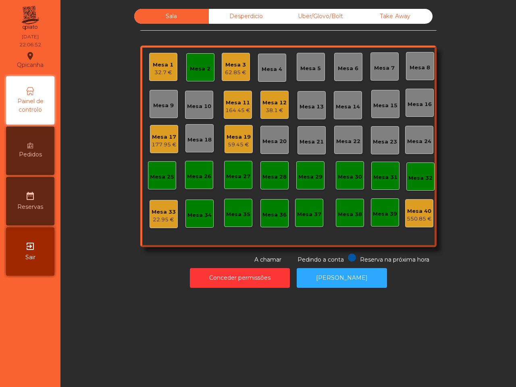
click at [228, 109] on div "164.45 €" at bounding box center [238, 111] width 25 height 8
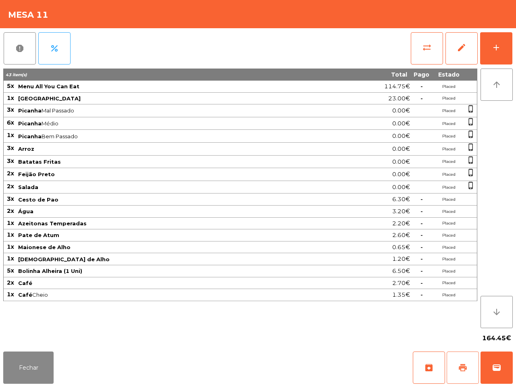
click at [466, 367] on span "print" at bounding box center [463, 368] width 10 height 10
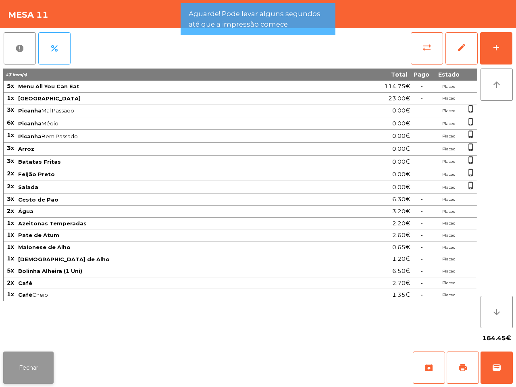
click at [42, 364] on button "Fechar" at bounding box center [28, 368] width 50 height 32
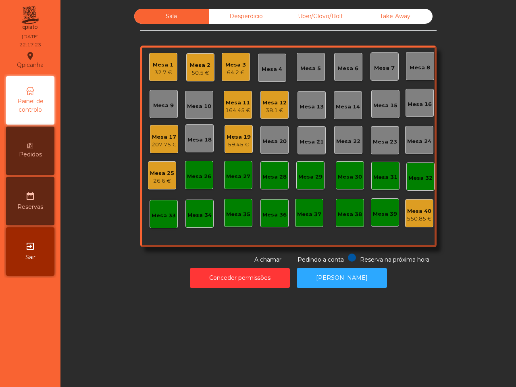
click at [236, 60] on div "Mesa 3 64.2 €" at bounding box center [236, 67] width 21 height 19
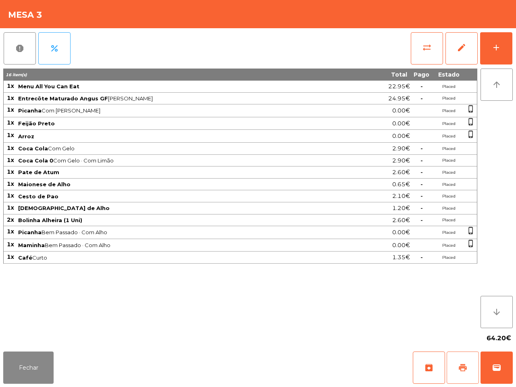
click at [460, 372] on span "print" at bounding box center [463, 368] width 10 height 10
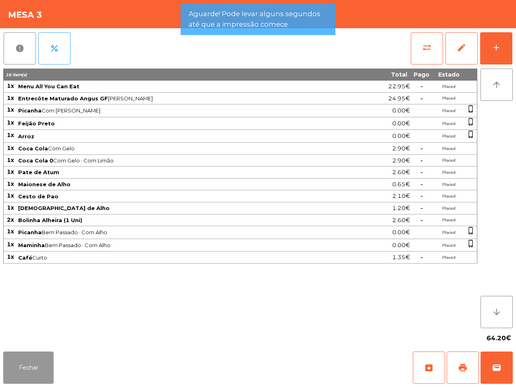
click at [27, 372] on button "Fechar" at bounding box center [28, 368] width 50 height 32
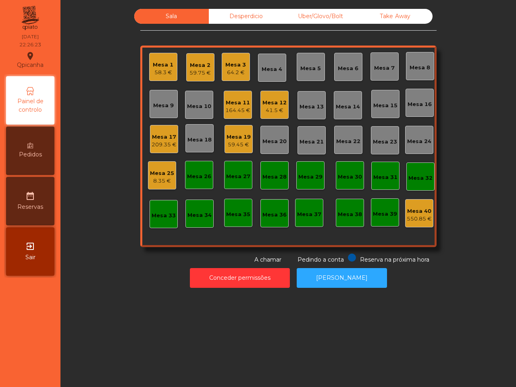
click at [269, 105] on div "Mesa 12" at bounding box center [275, 103] width 24 height 8
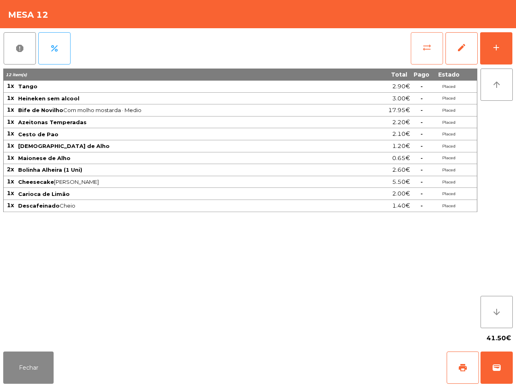
click at [419, 56] on button "sync_alt" at bounding box center [427, 48] width 32 height 32
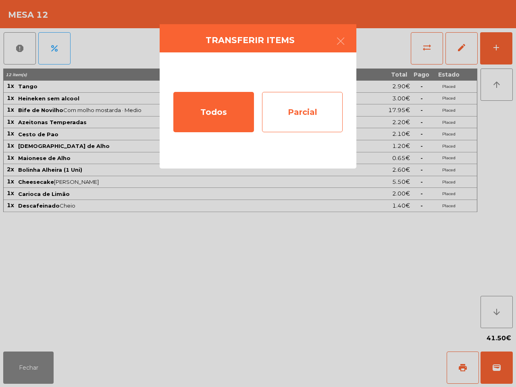
click at [307, 118] on div "Parcial" at bounding box center [302, 112] width 81 height 40
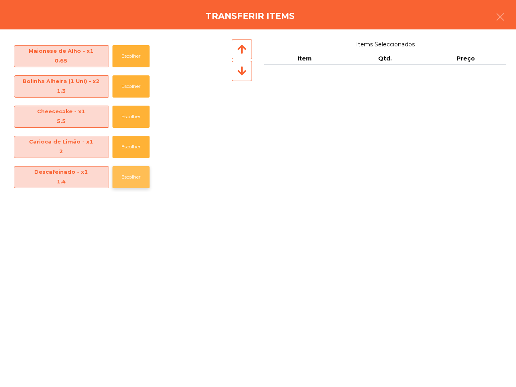
click at [125, 169] on button "Escolher" at bounding box center [131, 177] width 37 height 22
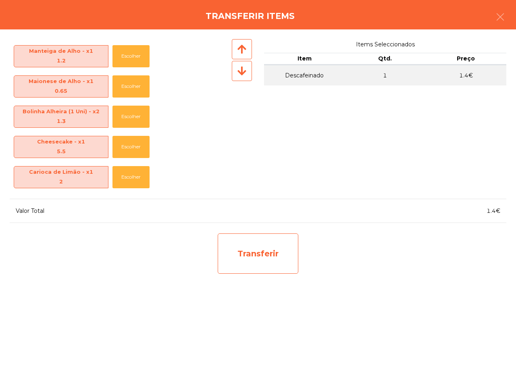
click at [247, 255] on div "Transferir" at bounding box center [258, 254] width 81 height 40
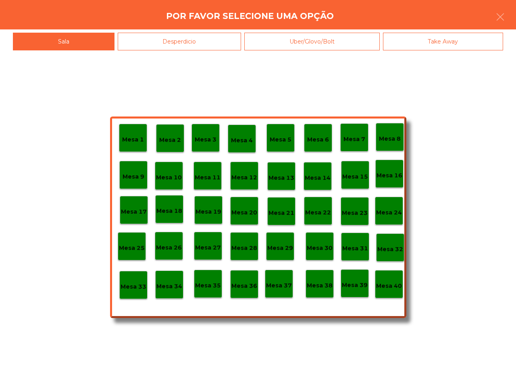
click at [180, 39] on div "Desperdicio" at bounding box center [180, 42] width 124 height 18
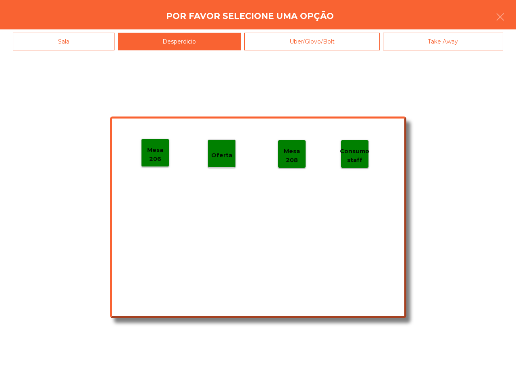
click at [165, 151] on p "Mesa 206" at bounding box center [155, 155] width 27 height 18
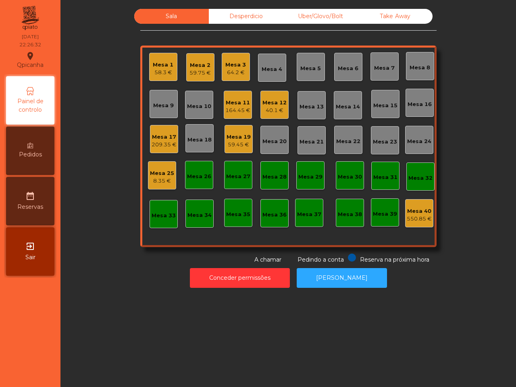
click at [281, 107] on div "40.1 €" at bounding box center [275, 111] width 24 height 8
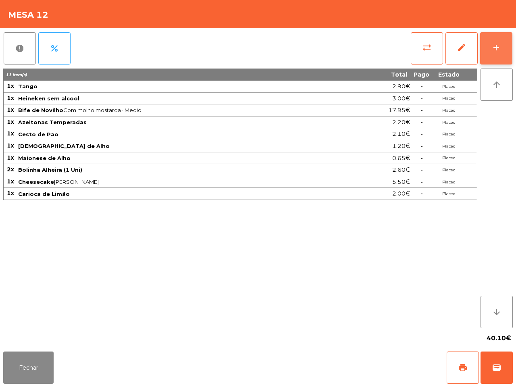
click at [495, 49] on div "add" at bounding box center [497, 48] width 10 height 10
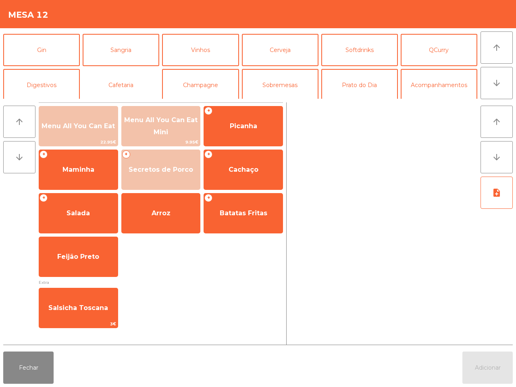
click at [134, 73] on button "Cafetaria" at bounding box center [121, 85] width 77 height 32
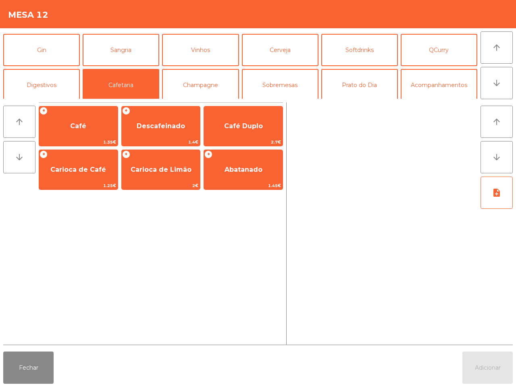
scroll to position [50, 0]
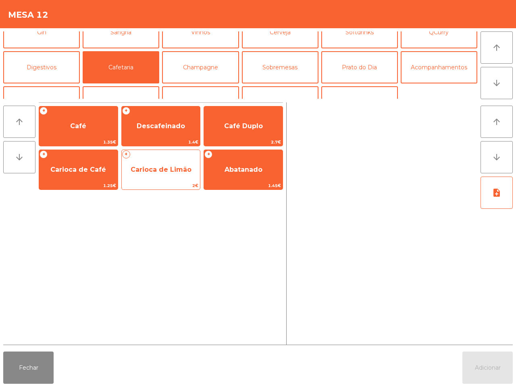
click at [151, 178] on span "Carioca de Limão" at bounding box center [161, 170] width 79 height 22
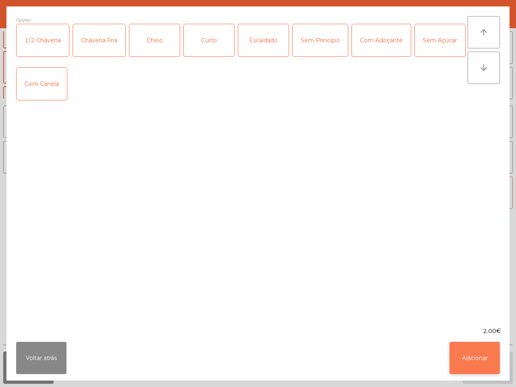
click at [482, 359] on button "Adicionar" at bounding box center [475, 358] width 50 height 32
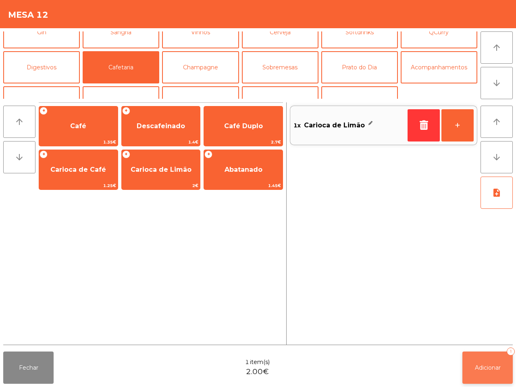
click at [485, 362] on button "Adicionar 1" at bounding box center [488, 368] width 50 height 32
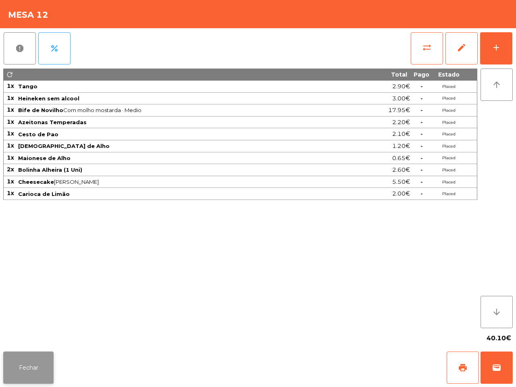
click at [38, 355] on button "Fechar" at bounding box center [28, 368] width 50 height 32
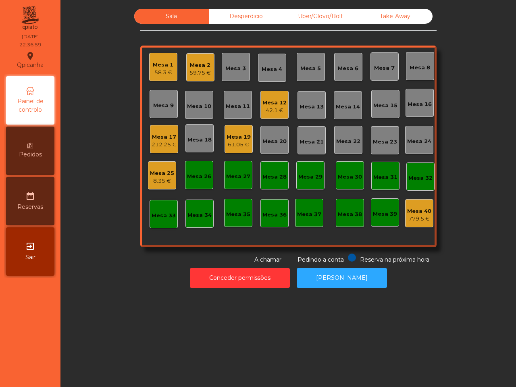
click at [17, 320] on nav "Qpicanha location_on [DATE] 22:36:59 Painel de controlo Pedidos date_range Rese…" at bounding box center [30, 193] width 61 height 387
click at [154, 138] on div "Mesa 17" at bounding box center [164, 137] width 25 height 8
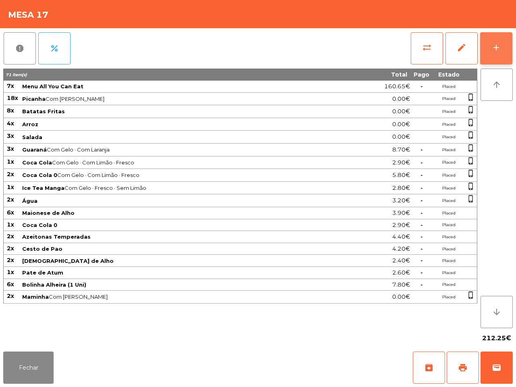
click at [487, 51] on button "add" at bounding box center [497, 48] width 32 height 32
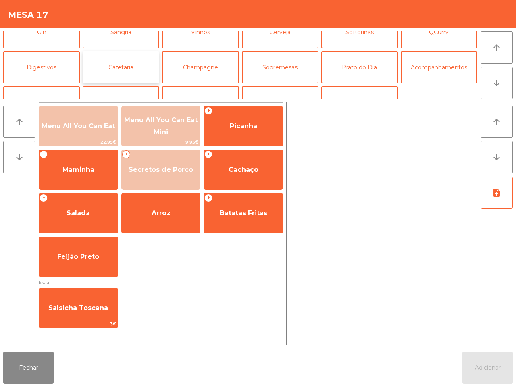
click at [147, 69] on button "Cafetaria" at bounding box center [121, 67] width 77 height 32
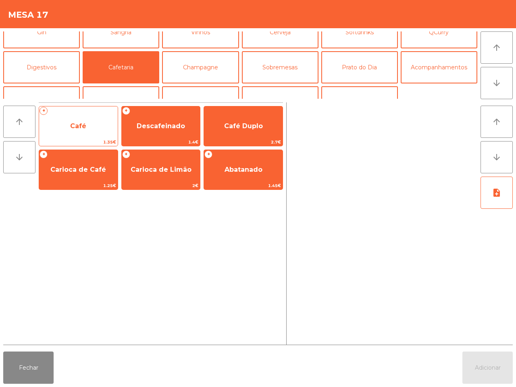
click at [92, 125] on span "Café" at bounding box center [78, 126] width 79 height 22
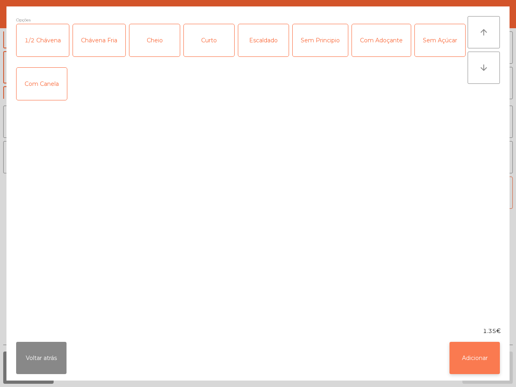
click at [479, 344] on button "Adicionar" at bounding box center [475, 358] width 50 height 32
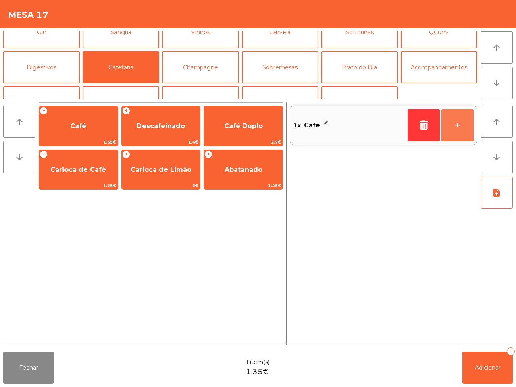
click at [457, 134] on button "+" at bounding box center [458, 125] width 32 height 32
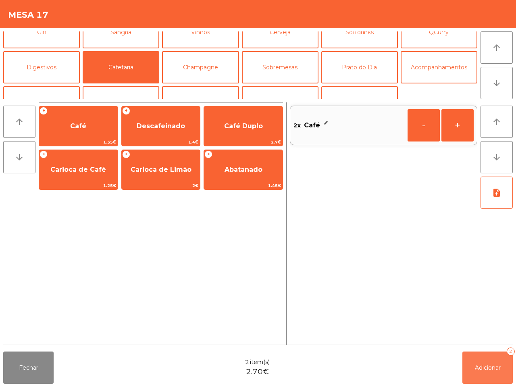
click at [493, 362] on button "Adicionar 2" at bounding box center [488, 368] width 50 height 32
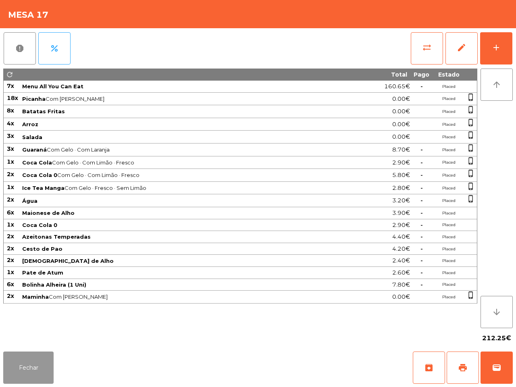
click at [26, 368] on button "Fechar" at bounding box center [28, 368] width 50 height 32
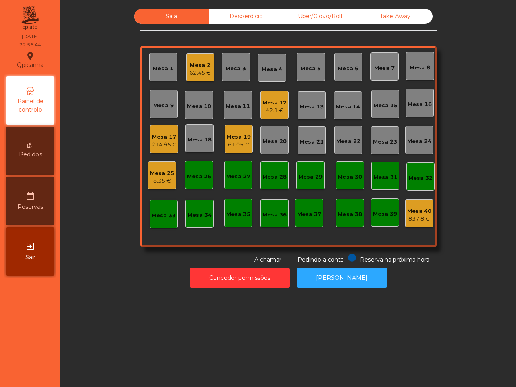
drag, startPoint x: 4, startPoint y: 293, endPoint x: 0, endPoint y: 317, distance: 24.1
click at [23, 318] on nav "Qpicanha location_on [DATE] 22:56:44 Painel de controlo Pedidos date_range Rese…" at bounding box center [30, 193] width 61 height 387
click at [154, 143] on div "214.95 €" at bounding box center [164, 145] width 25 height 8
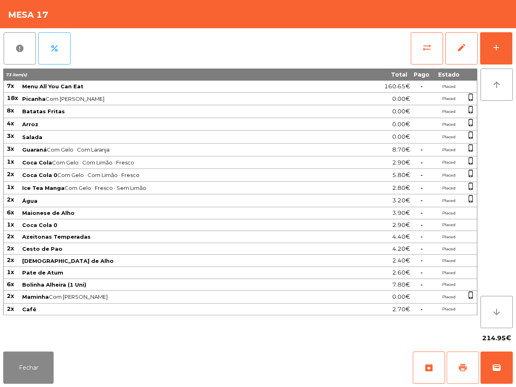
click at [458, 370] on span "print" at bounding box center [463, 368] width 10 height 10
click at [44, 361] on button "Fechar" at bounding box center [28, 368] width 50 height 32
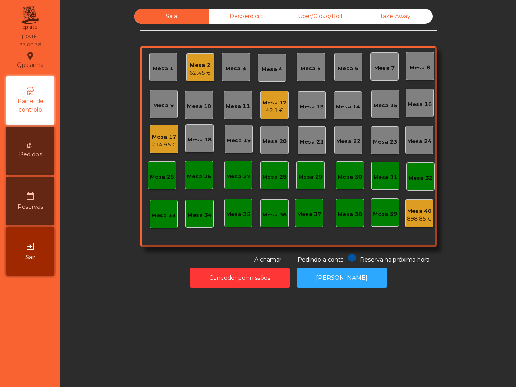
click at [84, 321] on div "Sala Desperdicio Uber/Glovo/Bolt Take Away Mesa 1 Mesa 2 62.45 € Mesa 3 Mesa 4 …" at bounding box center [289, 193] width 456 height 387
click at [194, 65] on div "Mesa 2" at bounding box center [200, 65] width 21 height 8
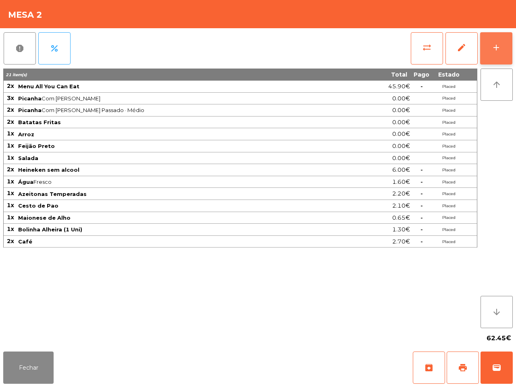
click at [491, 47] on button "add" at bounding box center [497, 48] width 32 height 32
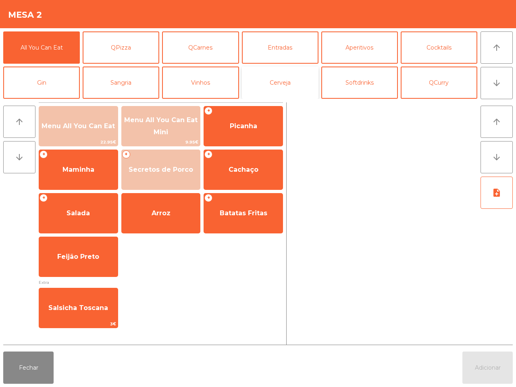
click at [274, 86] on button "Cerveja" at bounding box center [280, 83] width 77 height 32
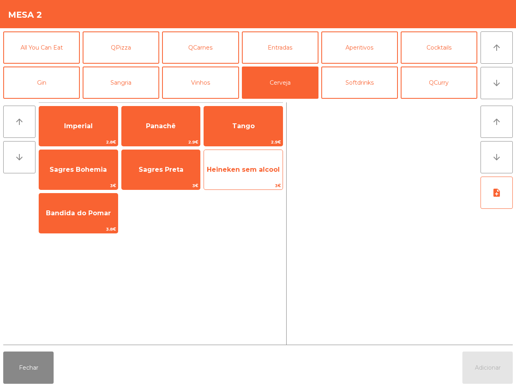
click at [221, 176] on span "Heineken sem alcool" at bounding box center [243, 170] width 79 height 22
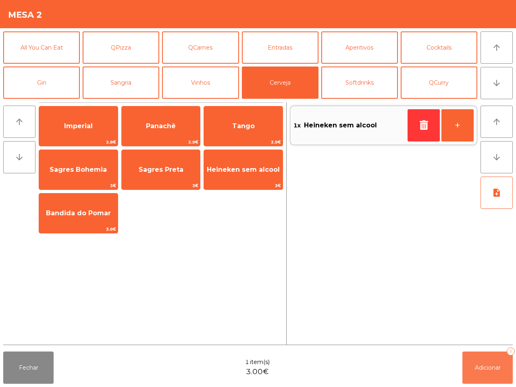
drag, startPoint x: 475, startPoint y: 366, endPoint x: 410, endPoint y: 364, distance: 65.4
click at [476, 367] on span "Adicionar" at bounding box center [488, 367] width 26 height 7
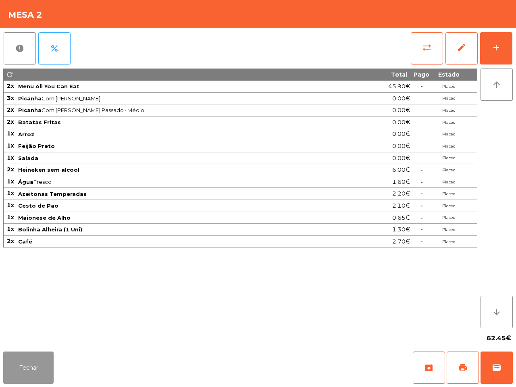
click at [17, 372] on button "Fechar" at bounding box center [28, 368] width 50 height 32
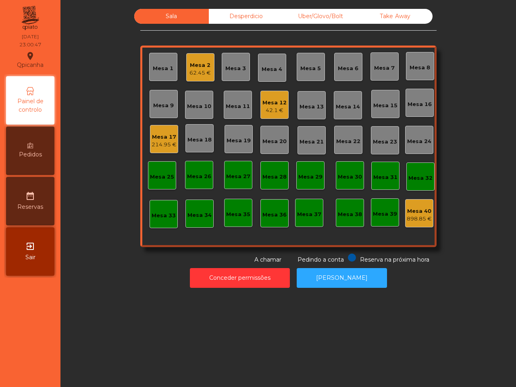
click at [194, 67] on div "Mesa 2" at bounding box center [200, 65] width 21 height 8
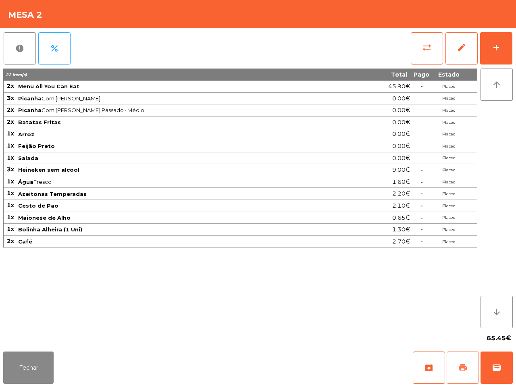
click at [459, 366] on span "print" at bounding box center [463, 368] width 10 height 10
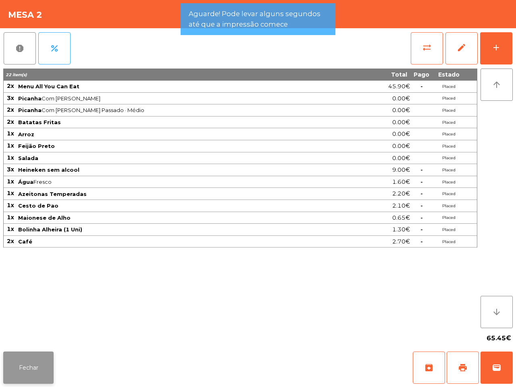
click at [23, 356] on button "Fechar" at bounding box center [28, 368] width 50 height 32
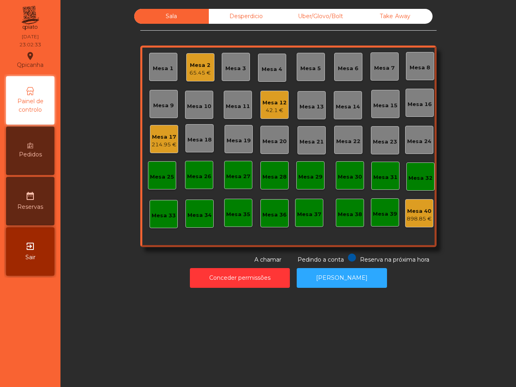
click at [15, 354] on nav "Qpicanha location_on [DATE] 23:02:33 Painel de controlo Pedidos date_range Rese…" at bounding box center [30, 193] width 61 height 387
click at [169, 140] on div "Mesa 17" at bounding box center [164, 137] width 25 height 8
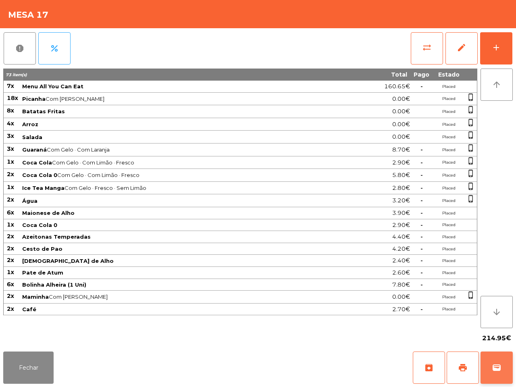
click at [507, 362] on button "wallet" at bounding box center [497, 368] width 32 height 32
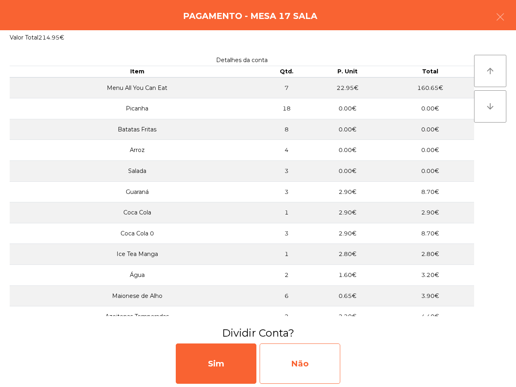
click at [334, 365] on div "Não" at bounding box center [300, 364] width 81 height 40
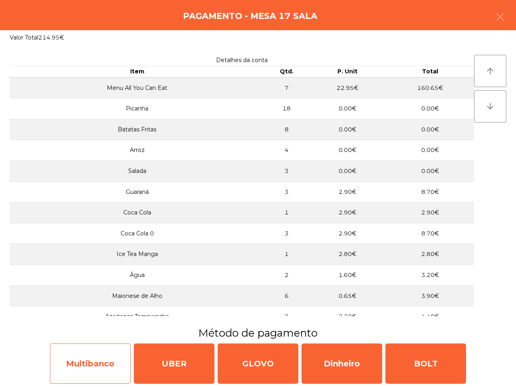
click at [121, 373] on div "Multibanco" at bounding box center [90, 364] width 81 height 40
select select "**"
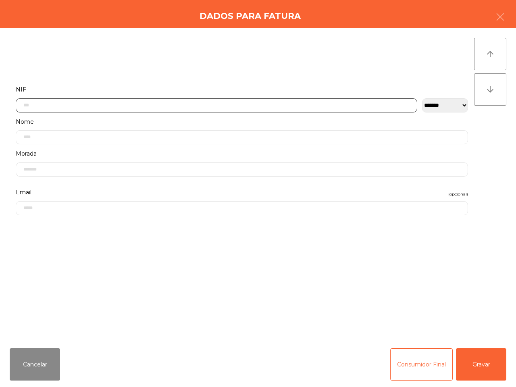
click at [151, 103] on input "text" at bounding box center [217, 105] width 402 height 14
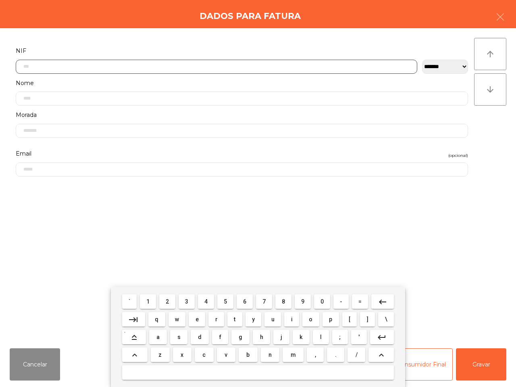
scroll to position [45, 0]
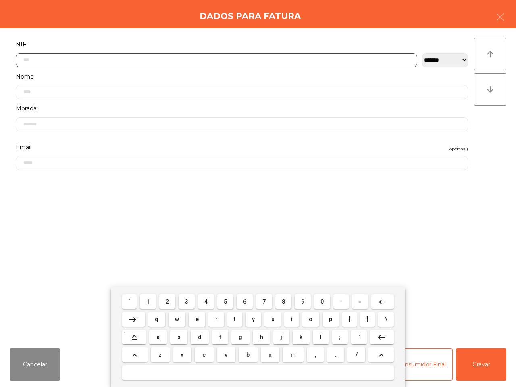
click at [224, 304] on span "5" at bounding box center [225, 302] width 3 height 6
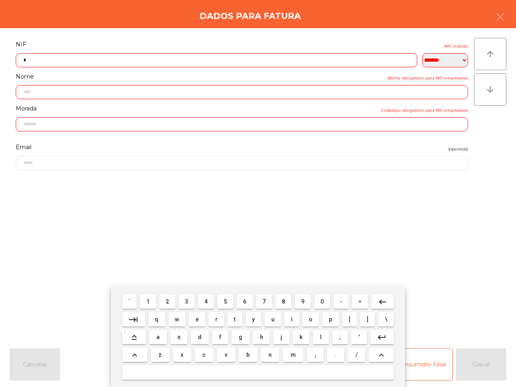
click at [148, 300] on span "1" at bounding box center [147, 302] width 3 height 6
click at [283, 305] on span "8" at bounding box center [283, 302] width 3 height 6
click at [283, 305] on button "8" at bounding box center [284, 302] width 16 height 15
click at [206, 303] on span "4" at bounding box center [206, 302] width 3 height 6
click at [241, 301] on button "6" at bounding box center [245, 302] width 16 height 15
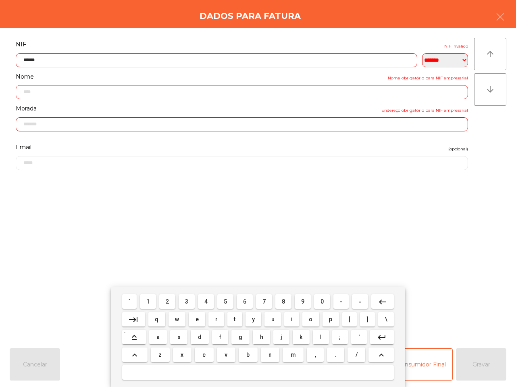
click at [289, 305] on button "8" at bounding box center [284, 302] width 16 height 15
click at [146, 299] on button "1" at bounding box center [148, 302] width 16 height 15
type input "*********"
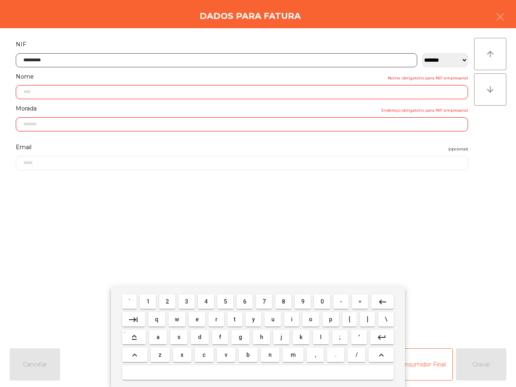
type input "**********"
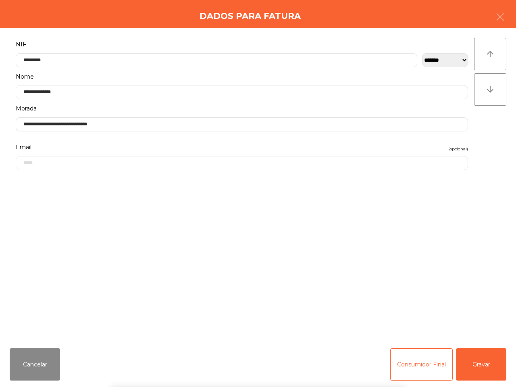
click at [467, 363] on div "` 1 2 3 4 5 6 7 8 9 0 - = keyboard_backspace keyboard_tab q w e r t y u i o p […" at bounding box center [258, 337] width 516 height 100
click at [468, 367] on div "` 1 2 3 4 5 6 7 8 9 0 - = keyboard_backspace keyboard_tab q w e r t y u i o p […" at bounding box center [258, 337] width 516 height 100
click at [470, 368] on button "Gravar" at bounding box center [481, 365] width 50 height 32
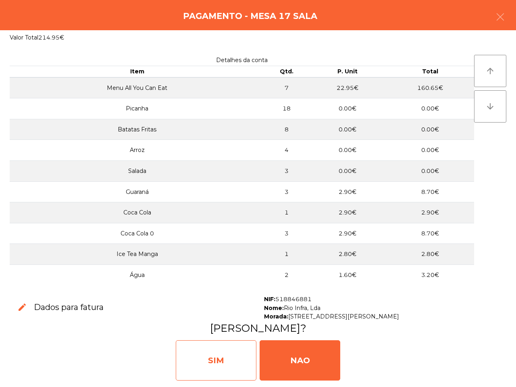
click at [210, 358] on div "SIM" at bounding box center [216, 361] width 81 height 40
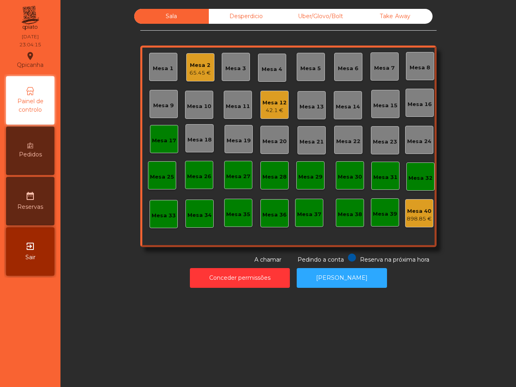
click at [194, 76] on div "65.45 €" at bounding box center [200, 73] width 21 height 8
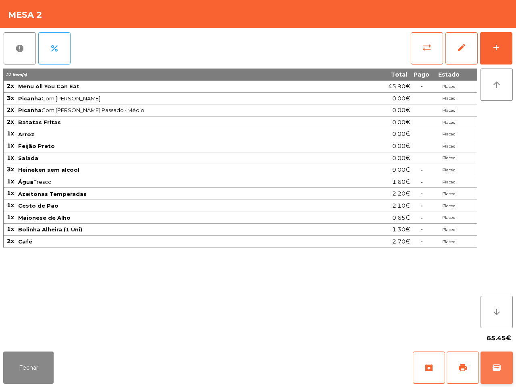
click at [496, 358] on button "wallet" at bounding box center [497, 368] width 32 height 32
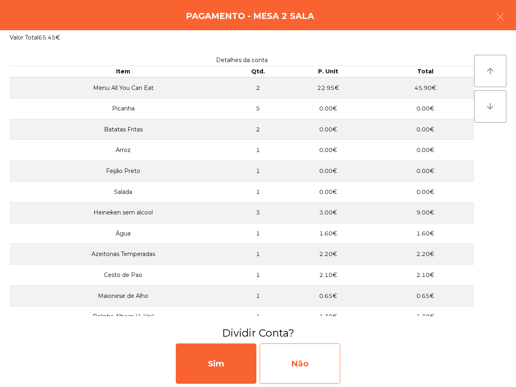
click at [291, 358] on div "Não" at bounding box center [300, 364] width 81 height 40
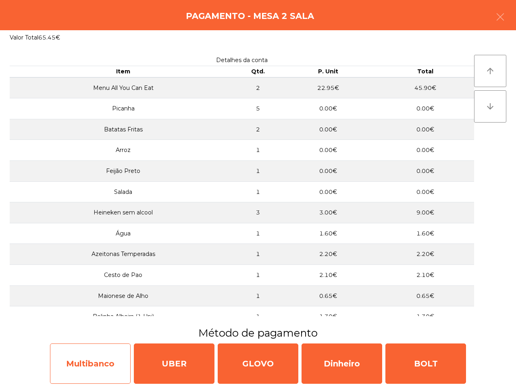
click at [114, 359] on div "Multibanco" at bounding box center [90, 364] width 81 height 40
select select "**"
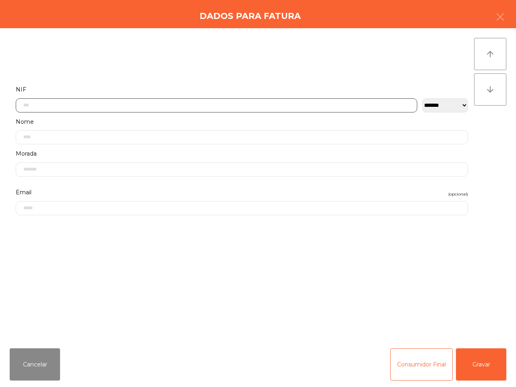
click at [162, 110] on input "text" at bounding box center [217, 105] width 402 height 14
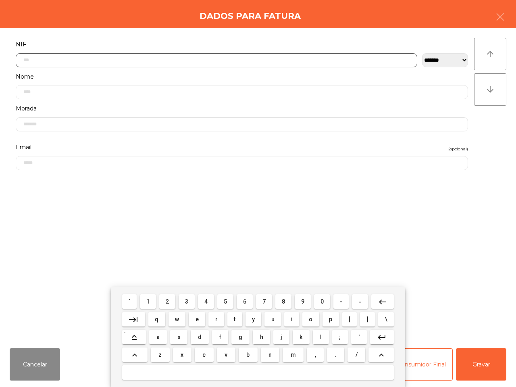
click at [222, 301] on button "5" at bounding box center [225, 302] width 16 height 15
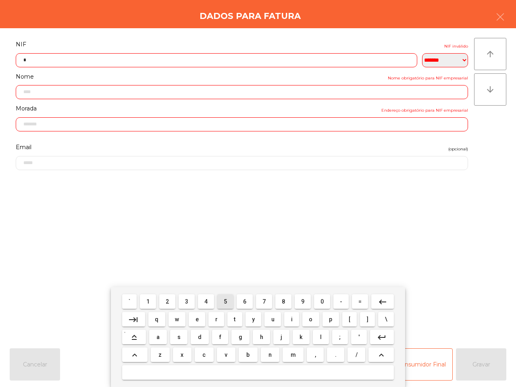
click at [318, 300] on button "0" at bounding box center [322, 302] width 16 height 15
click at [210, 303] on button "4" at bounding box center [206, 302] width 16 height 15
click at [145, 303] on button "1" at bounding box center [148, 302] width 16 height 15
click at [222, 299] on button "5" at bounding box center [225, 302] width 16 height 15
click at [148, 299] on span "1" at bounding box center [147, 302] width 3 height 6
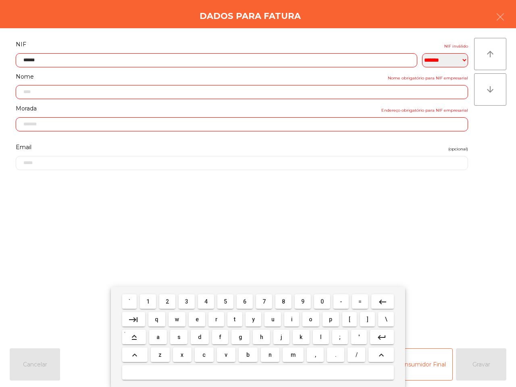
click at [325, 301] on button "0" at bounding box center [322, 302] width 16 height 15
click at [206, 301] on span "4" at bounding box center [206, 302] width 3 height 6
click at [222, 302] on button "5" at bounding box center [225, 302] width 16 height 15
type input "*********"
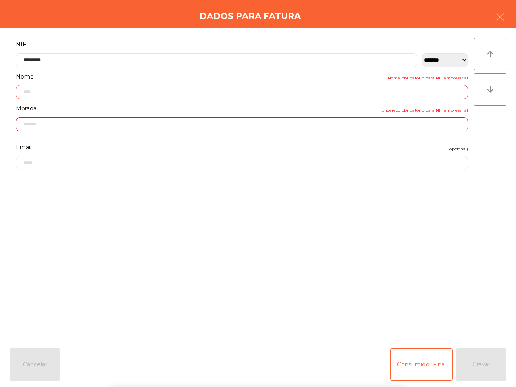
click at [273, 215] on form "**********" at bounding box center [242, 186] width 465 height 295
type input "**********"
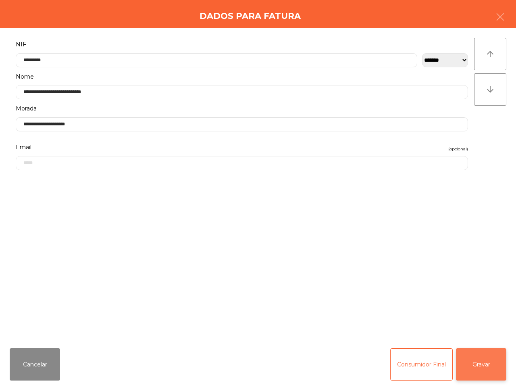
click at [465, 354] on button "Gravar" at bounding box center [481, 365] width 50 height 32
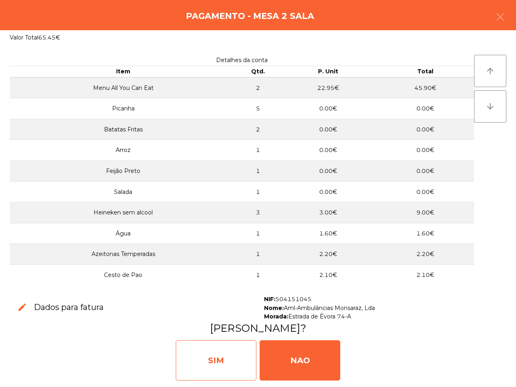
click at [226, 364] on div "SIM" at bounding box center [216, 361] width 81 height 40
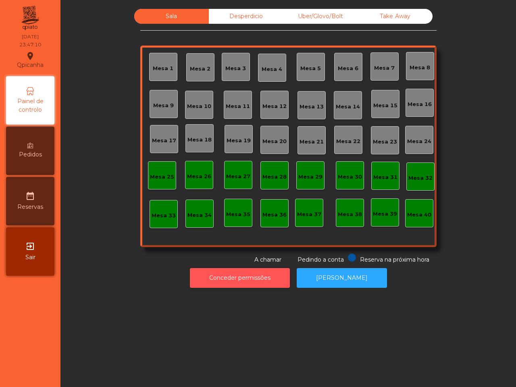
click at [245, 274] on button "Conceder permissões" at bounding box center [240, 278] width 100 height 20
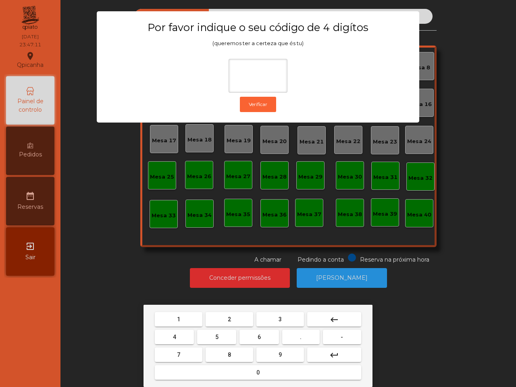
click at [244, 337] on button "6" at bounding box center [259, 337] width 39 height 15
click at [214, 337] on button "5" at bounding box center [216, 337] width 39 height 15
click at [186, 314] on button "1" at bounding box center [179, 319] width 48 height 15
click at [217, 316] on button "2" at bounding box center [230, 319] width 48 height 15
type input "****"
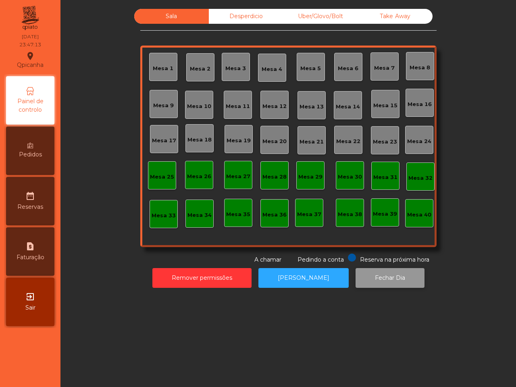
click at [366, 283] on button "Fechar Dia" at bounding box center [390, 278] width 69 height 20
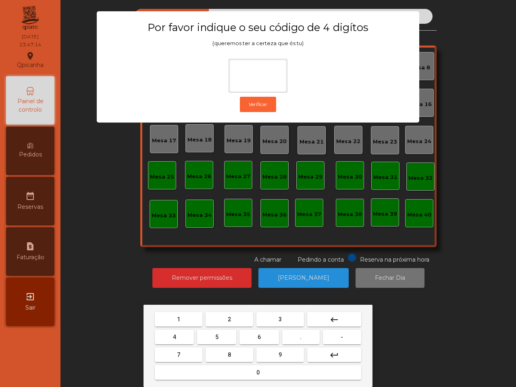
click at [270, 333] on button "6" at bounding box center [259, 337] width 39 height 15
click at [223, 336] on button "5" at bounding box center [216, 337] width 39 height 15
click at [185, 322] on button "1" at bounding box center [179, 319] width 48 height 15
click at [241, 322] on button "2" at bounding box center [230, 319] width 48 height 15
type input "****"
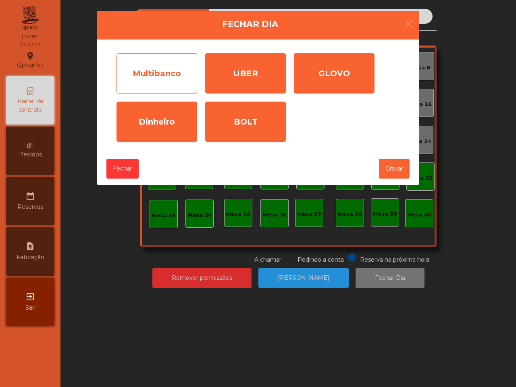
click at [169, 80] on div "Multibanco" at bounding box center [157, 73] width 81 height 40
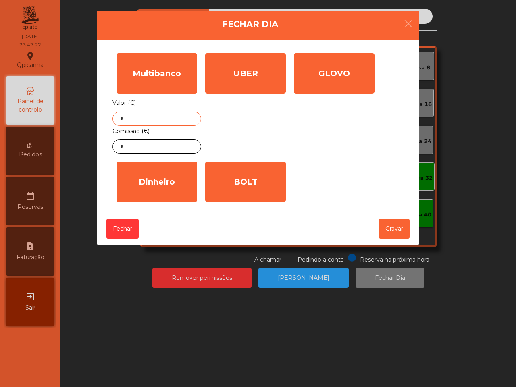
click at [171, 120] on input "*" at bounding box center [157, 119] width 89 height 14
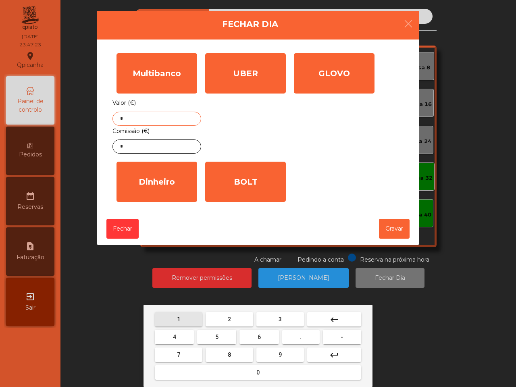
click at [183, 320] on button "1" at bounding box center [179, 319] width 48 height 15
drag, startPoint x: 182, startPoint y: 317, endPoint x: 182, endPoint y: 326, distance: 8.9
click at [183, 317] on button "1" at bounding box center [179, 319] width 48 height 15
click at [182, 336] on button "4" at bounding box center [174, 337] width 39 height 15
click at [226, 319] on button "2" at bounding box center [230, 319] width 48 height 15
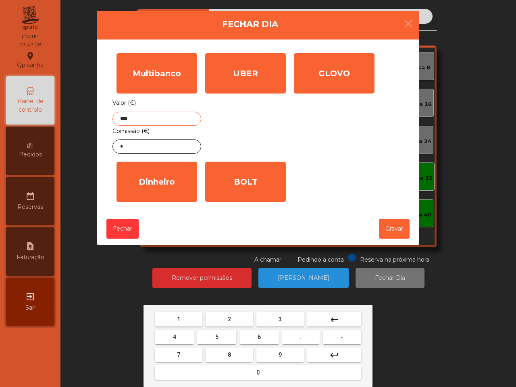
click at [305, 337] on button "." at bounding box center [301, 337] width 38 height 15
click at [181, 353] on button "7" at bounding box center [179, 355] width 48 height 15
click at [279, 318] on span "3" at bounding box center [280, 319] width 3 height 6
type input "*******"
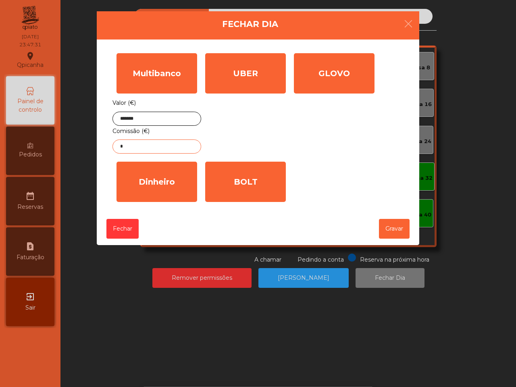
click at [184, 146] on input "*" at bounding box center [157, 147] width 89 height 14
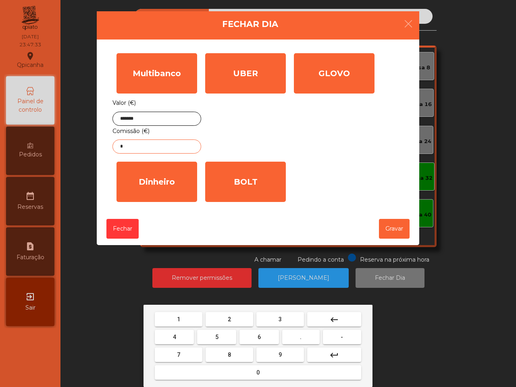
click at [240, 317] on button "2" at bounding box center [230, 319] width 48 height 15
click at [310, 335] on button "." at bounding box center [301, 337] width 38 height 15
click at [224, 339] on button "5" at bounding box center [216, 337] width 39 height 15
type input "****"
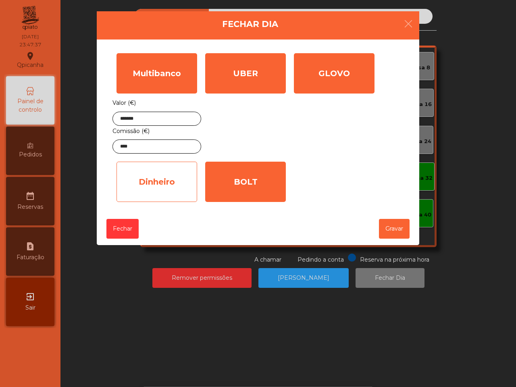
click at [160, 173] on div "Dinheiro" at bounding box center [157, 182] width 81 height 40
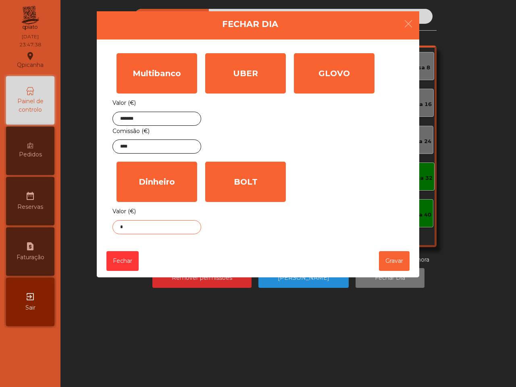
click at [158, 231] on input "*" at bounding box center [157, 227] width 89 height 14
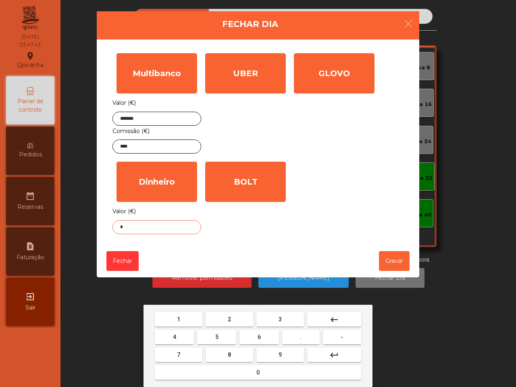
drag, startPoint x: 251, startPoint y: 366, endPoint x: 259, endPoint y: 362, distance: 9.0
click at [251, 367] on button "0" at bounding box center [258, 373] width 207 height 15
click at [301, 333] on button "." at bounding box center [301, 337] width 38 height 15
click at [180, 335] on button "4" at bounding box center [174, 337] width 39 height 15
click at [184, 352] on button "7" at bounding box center [179, 355] width 48 height 15
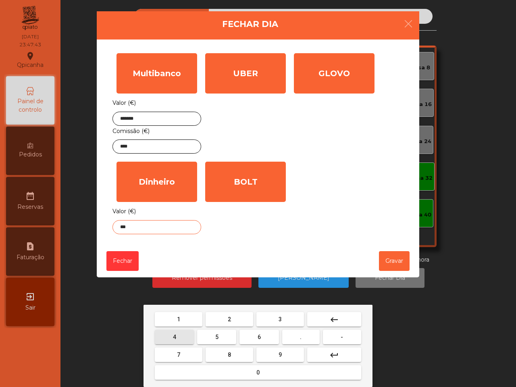
type input "****"
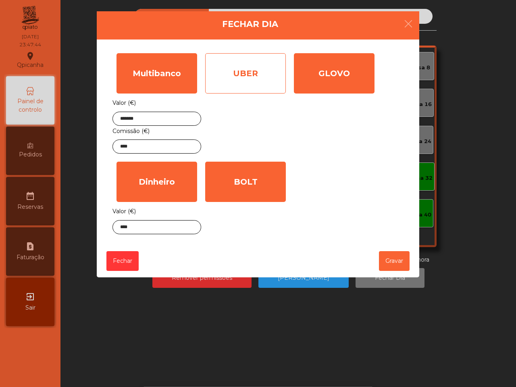
click at [243, 70] on div "UBER" at bounding box center [245, 73] width 81 height 40
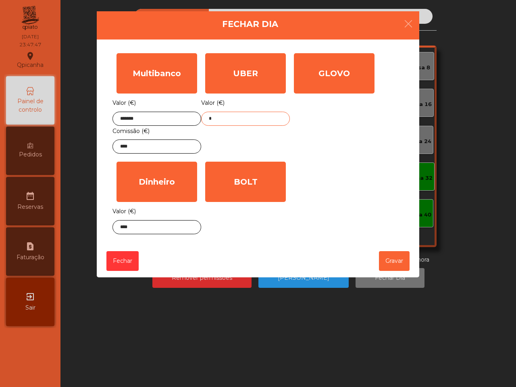
click at [240, 121] on input "*" at bounding box center [245, 119] width 89 height 14
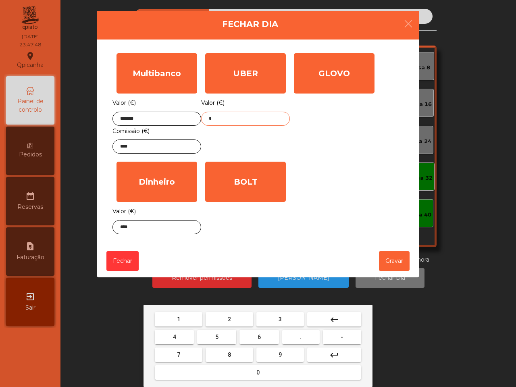
click at [178, 334] on button "4" at bounding box center [174, 337] width 39 height 15
click at [235, 354] on button "8" at bounding box center [230, 355] width 48 height 15
click at [301, 336] on span "." at bounding box center [301, 337] width 2 height 6
click at [180, 336] on button "4" at bounding box center [174, 337] width 39 height 15
click at [273, 317] on button "3" at bounding box center [281, 319] width 48 height 15
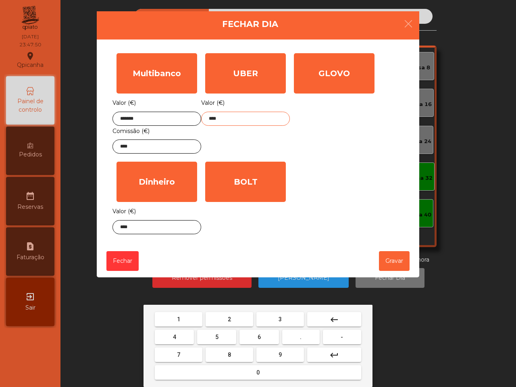
type input "*****"
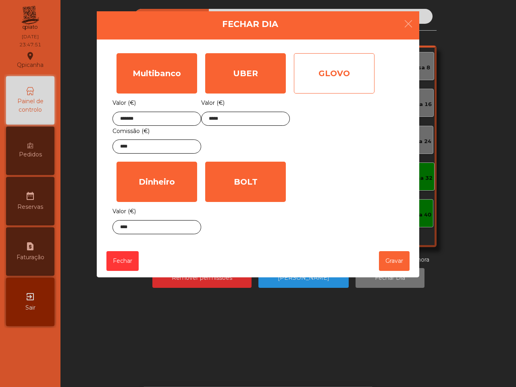
click at [342, 88] on div "GLOVO" at bounding box center [334, 73] width 81 height 40
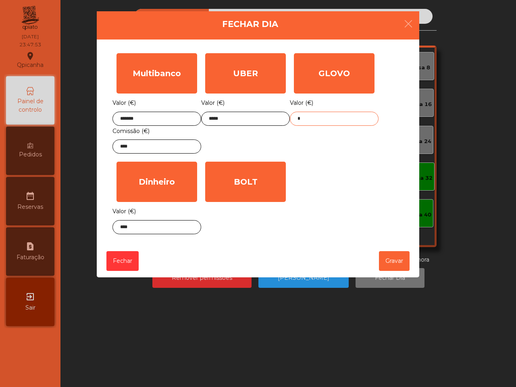
click at [343, 119] on input "*" at bounding box center [334, 119] width 89 height 14
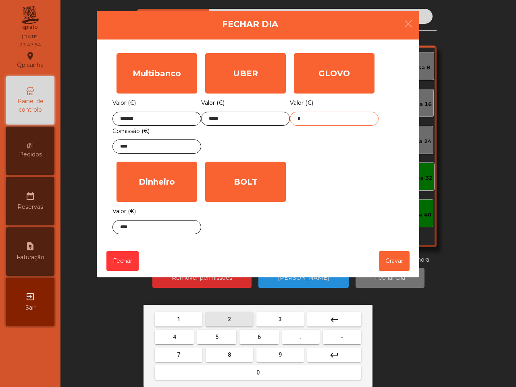
click at [235, 315] on button "2" at bounding box center [230, 319] width 48 height 15
click at [307, 337] on button "." at bounding box center [301, 337] width 38 height 15
click at [281, 318] on span "3" at bounding box center [280, 319] width 3 height 6
click at [291, 353] on button "9" at bounding box center [281, 355] width 48 height 15
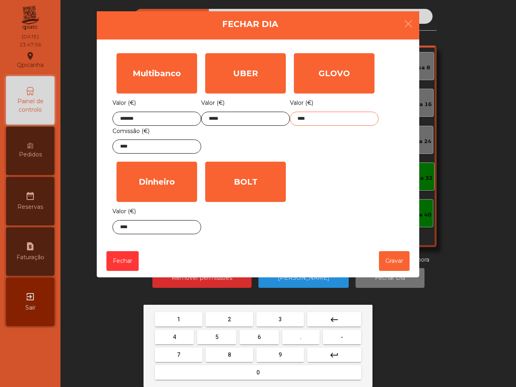
type input "*****"
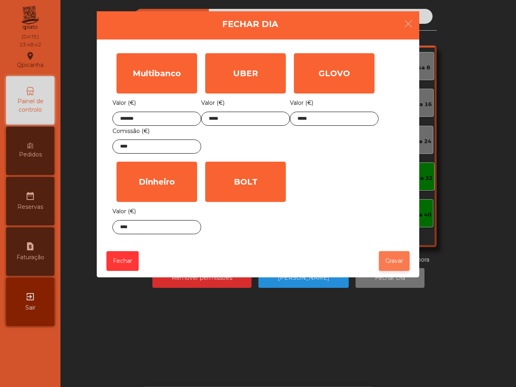
click at [401, 257] on button "Gravar" at bounding box center [394, 261] width 31 height 20
